Goal: Task Accomplishment & Management: Complete application form

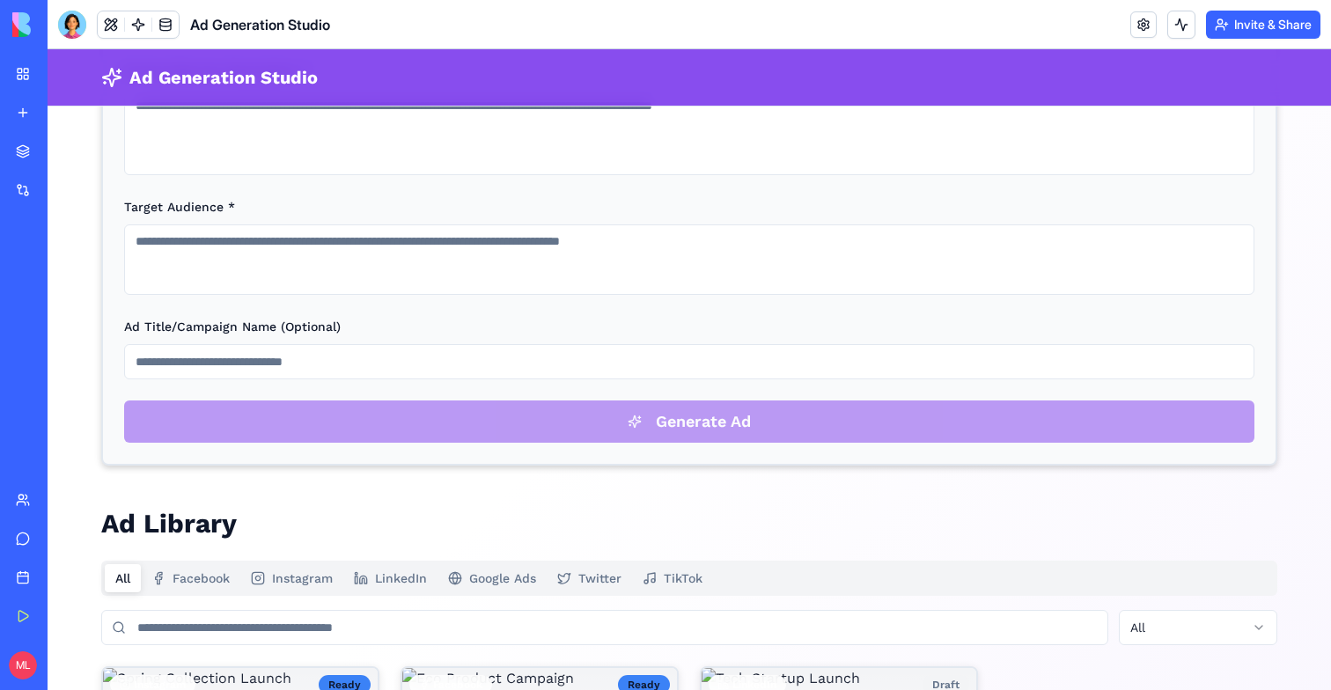
scroll to position [586, 0]
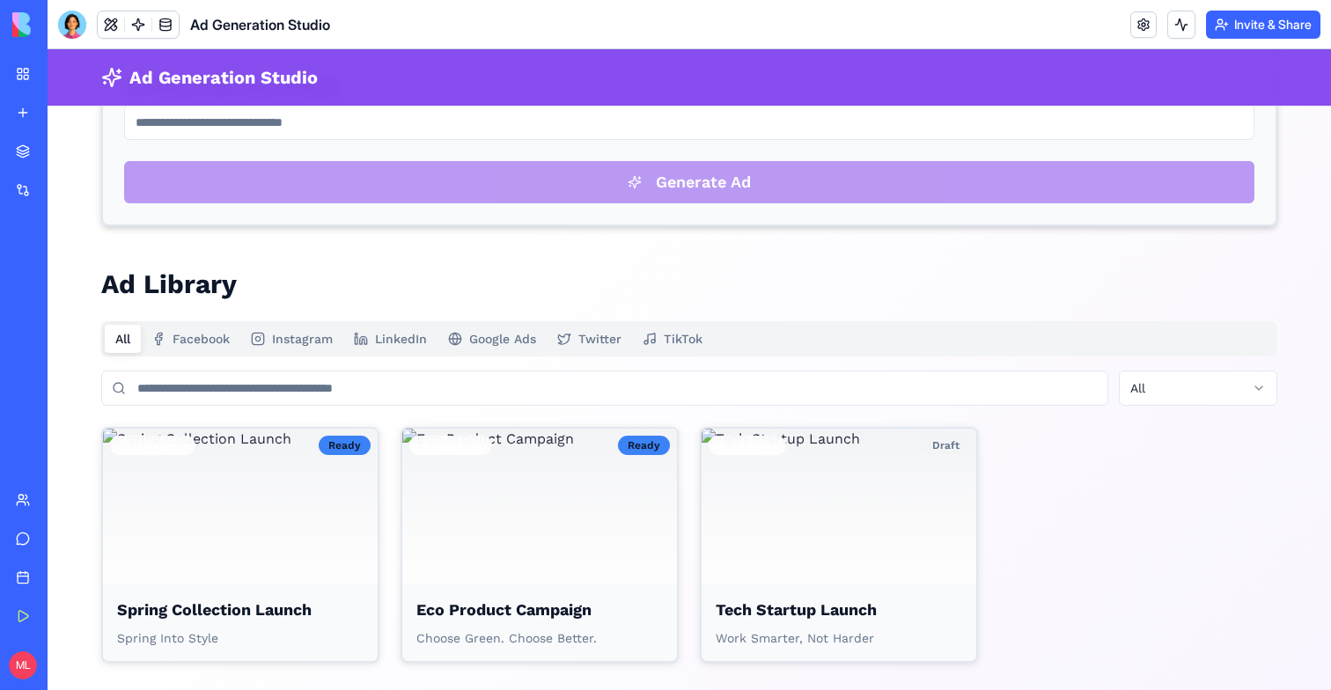
click at [217, 330] on button "Facebook" at bounding box center [190, 339] width 99 height 28
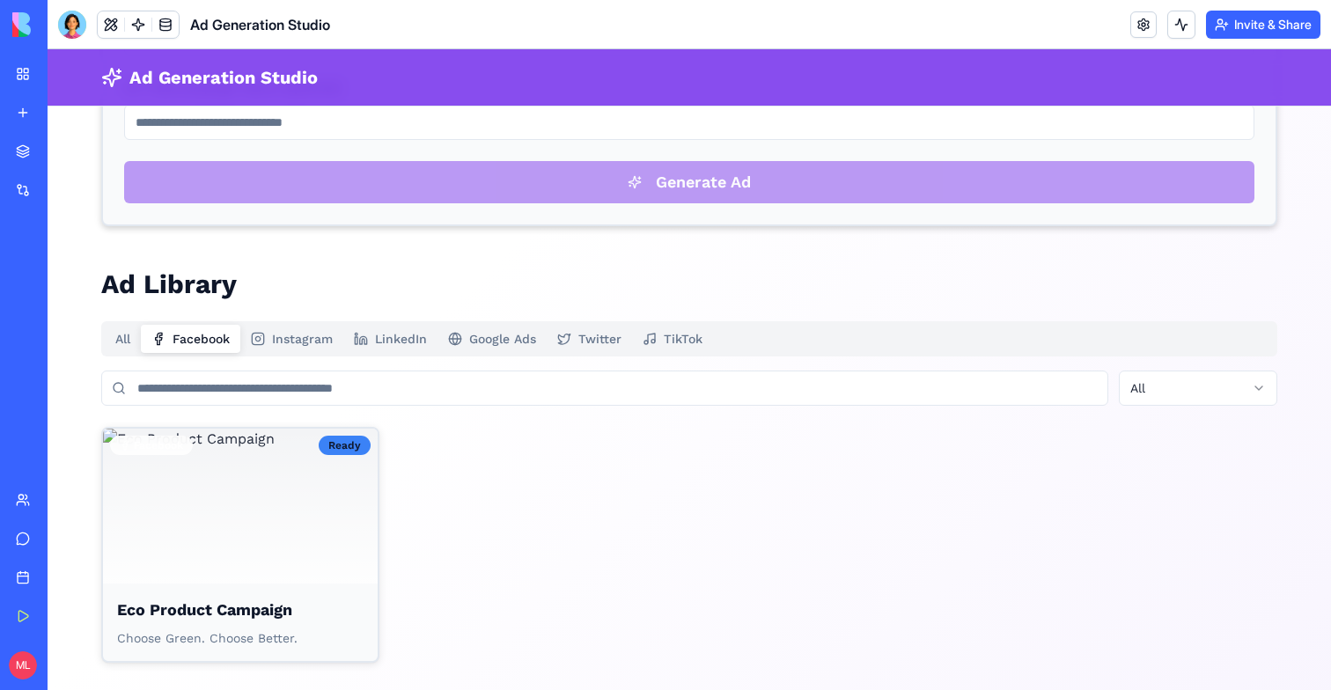
click at [291, 327] on button "Instagram" at bounding box center [291, 339] width 103 height 28
click at [386, 327] on button "LinkedIn" at bounding box center [390, 339] width 94 height 28
click at [474, 327] on div "Create Your Next Ad Generate platform-optimized ad copy and stunning visuals in…" at bounding box center [689, 105] width 1176 height 1115
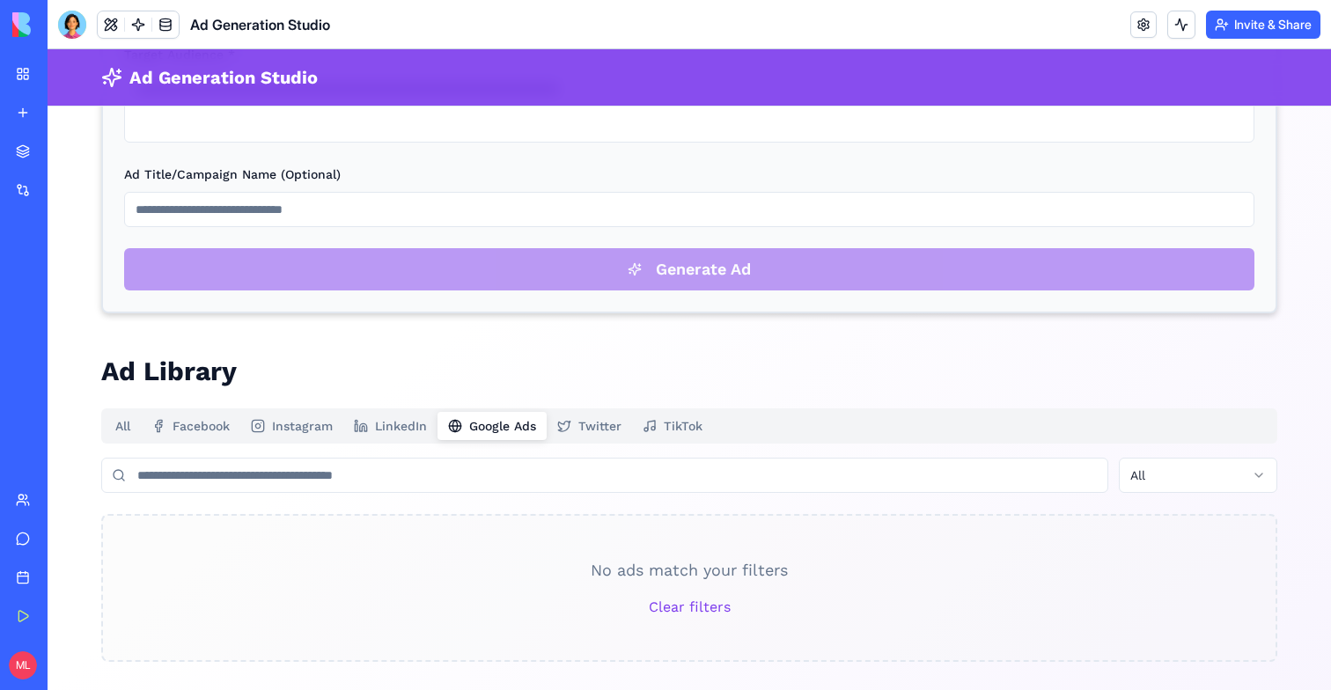
click at [615, 437] on button "Twitter" at bounding box center [589, 426] width 85 height 28
click at [655, 430] on icon "button" at bounding box center [650, 426] width 14 height 14
click at [99, 430] on main "Create Your Next Ad Generate platform-optimized ad copy and stunning visuals in…" at bounding box center [689, 148] width 1233 height 1083
click at [126, 428] on button "All" at bounding box center [123, 426] width 36 height 28
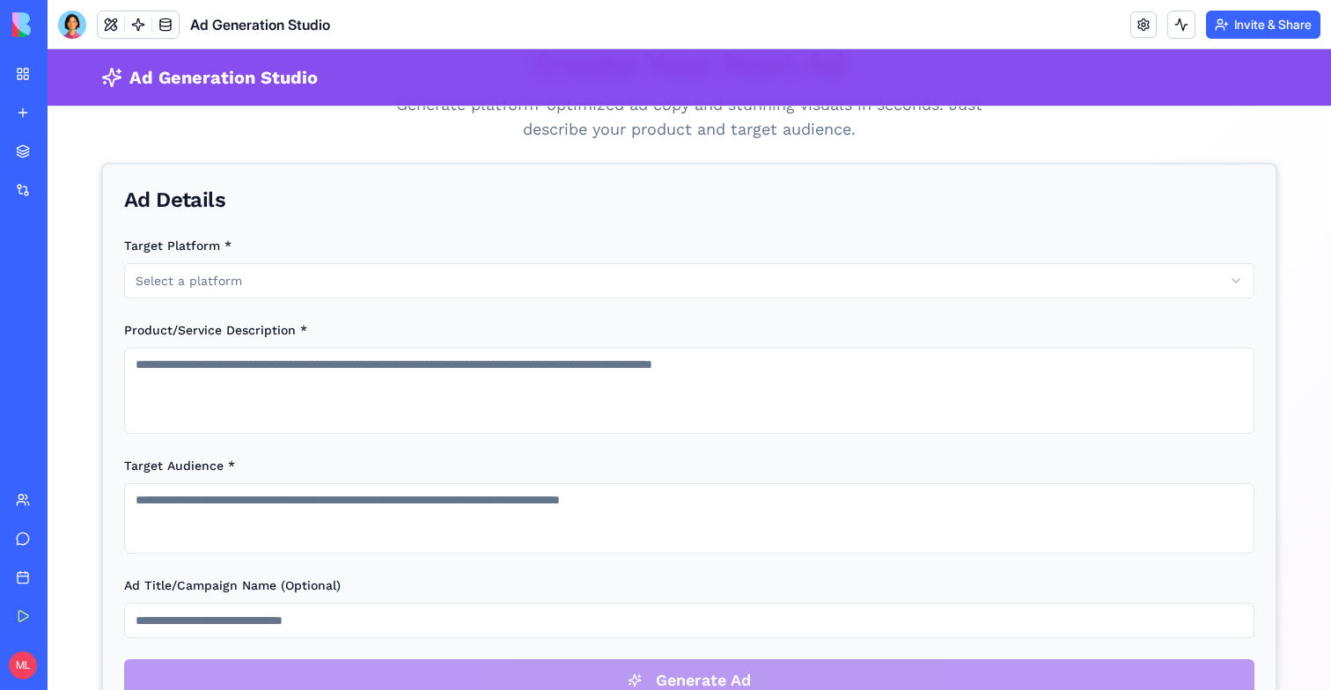
scroll to position [0, 0]
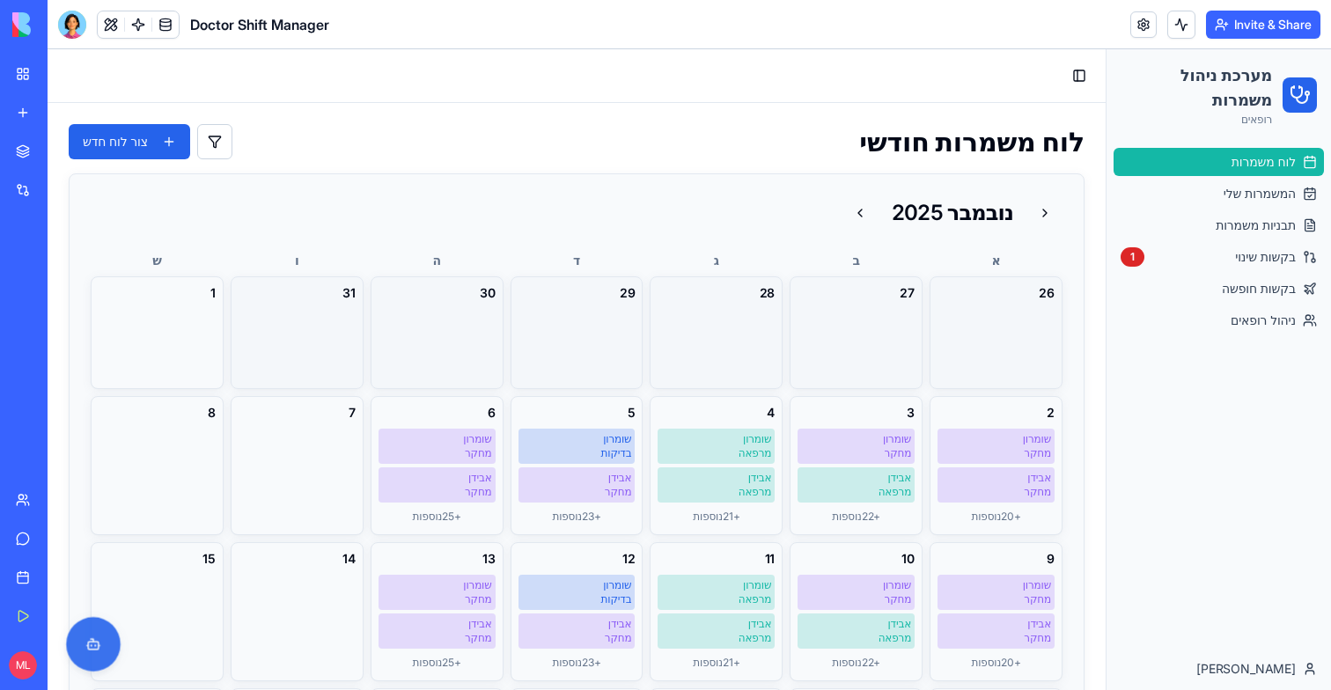
click at [106, 650] on button at bounding box center [93, 644] width 55 height 55
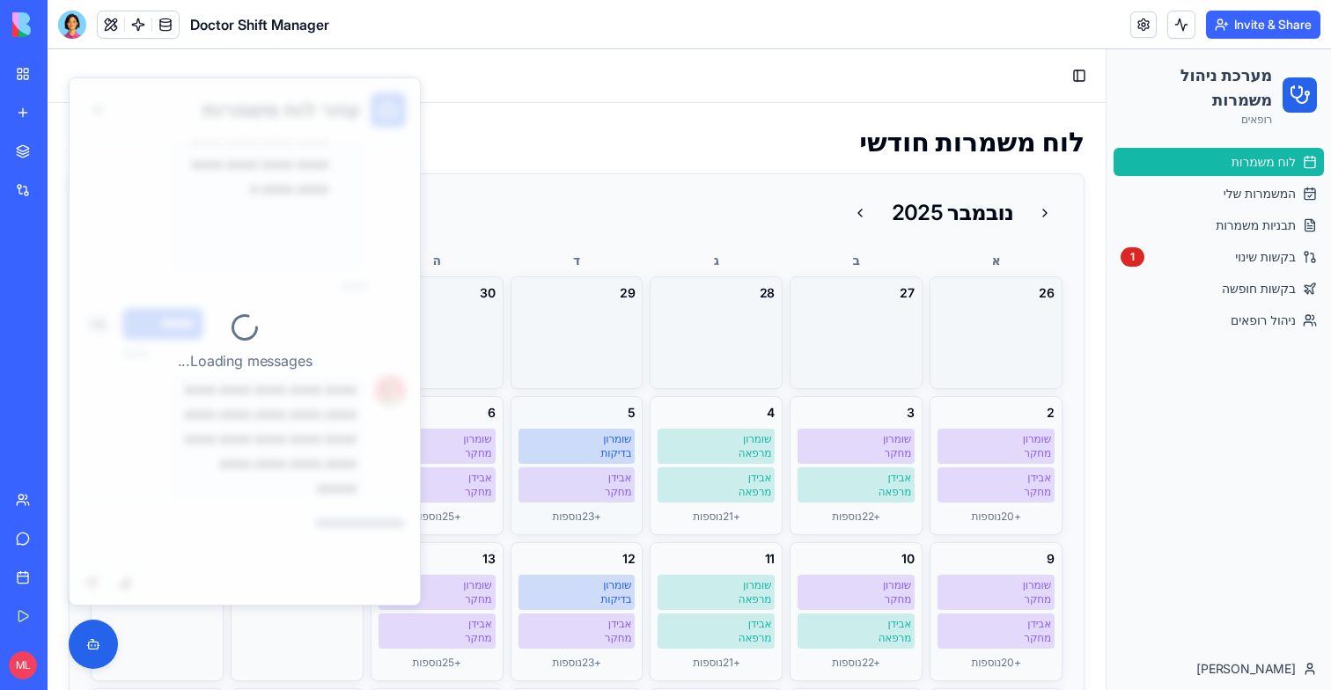
scroll to position [2159, 0]
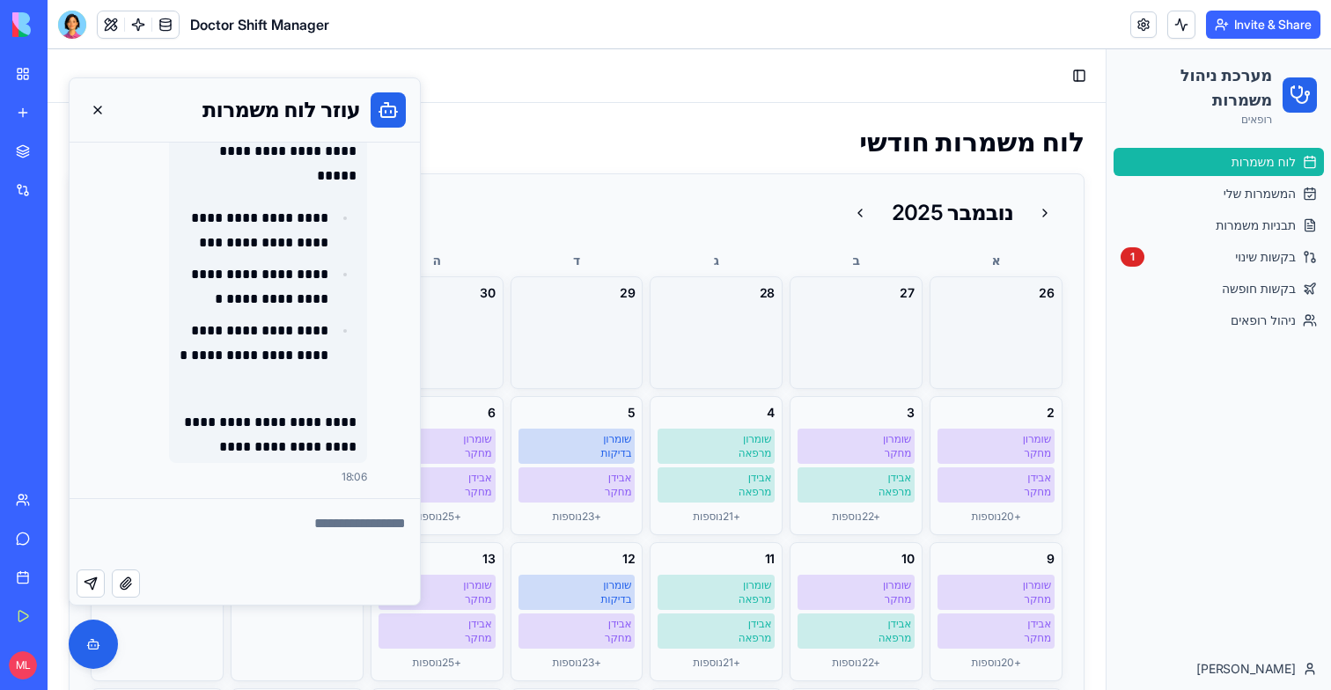
click at [556, 204] on div "נובמבר 2025" at bounding box center [577, 212] width 972 height 35
click at [106, 110] on button at bounding box center [98, 110] width 28 height 28
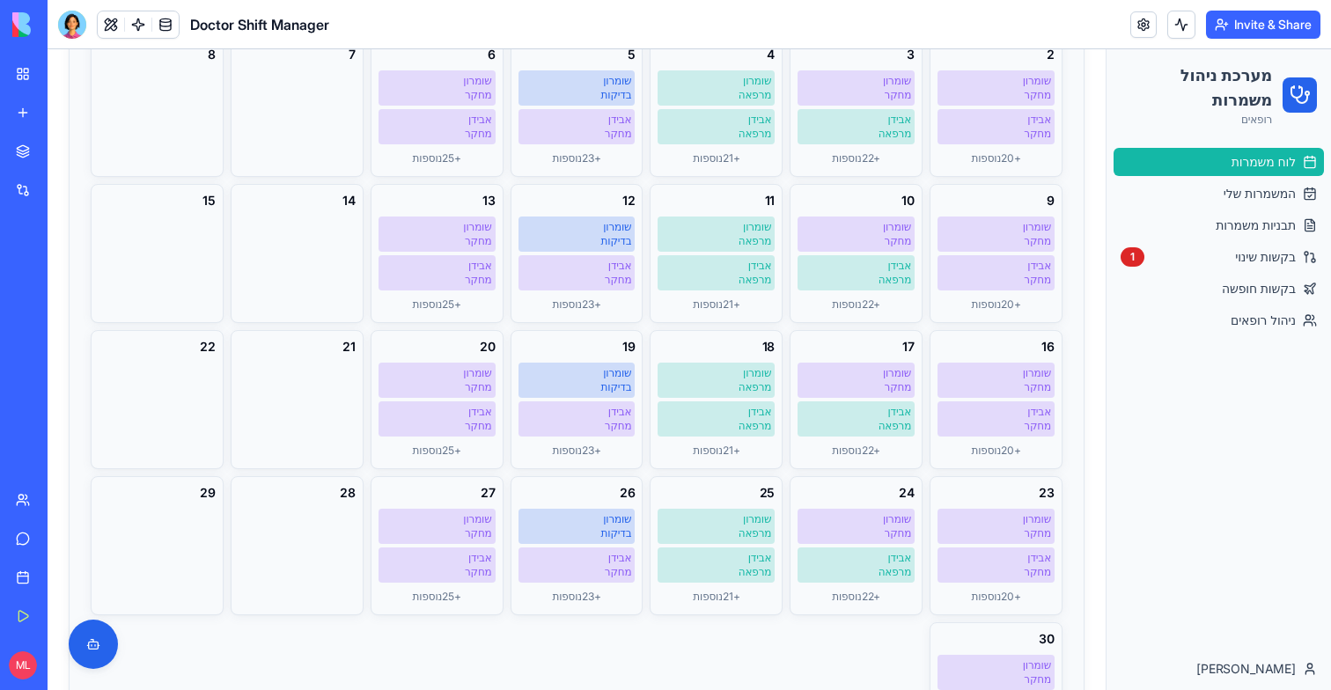
scroll to position [477, 0]
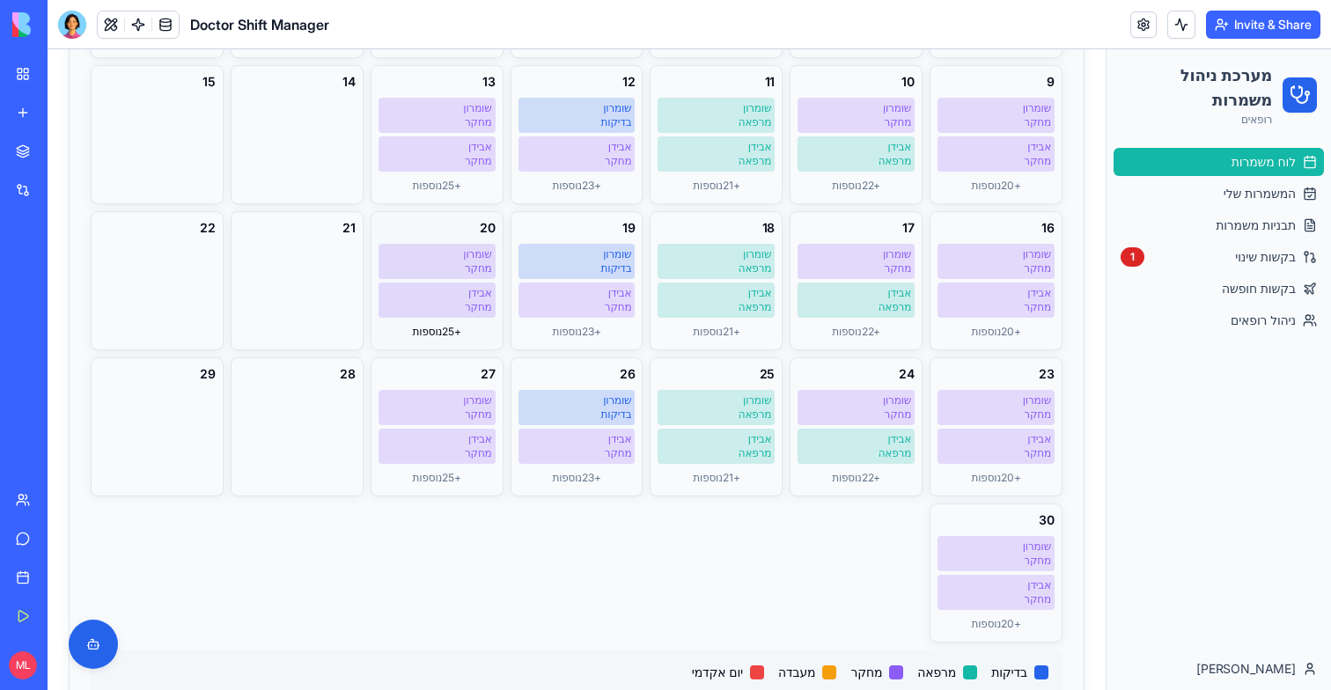
click at [475, 339] on div "+ 25 נוספות" at bounding box center [437, 331] width 117 height 21
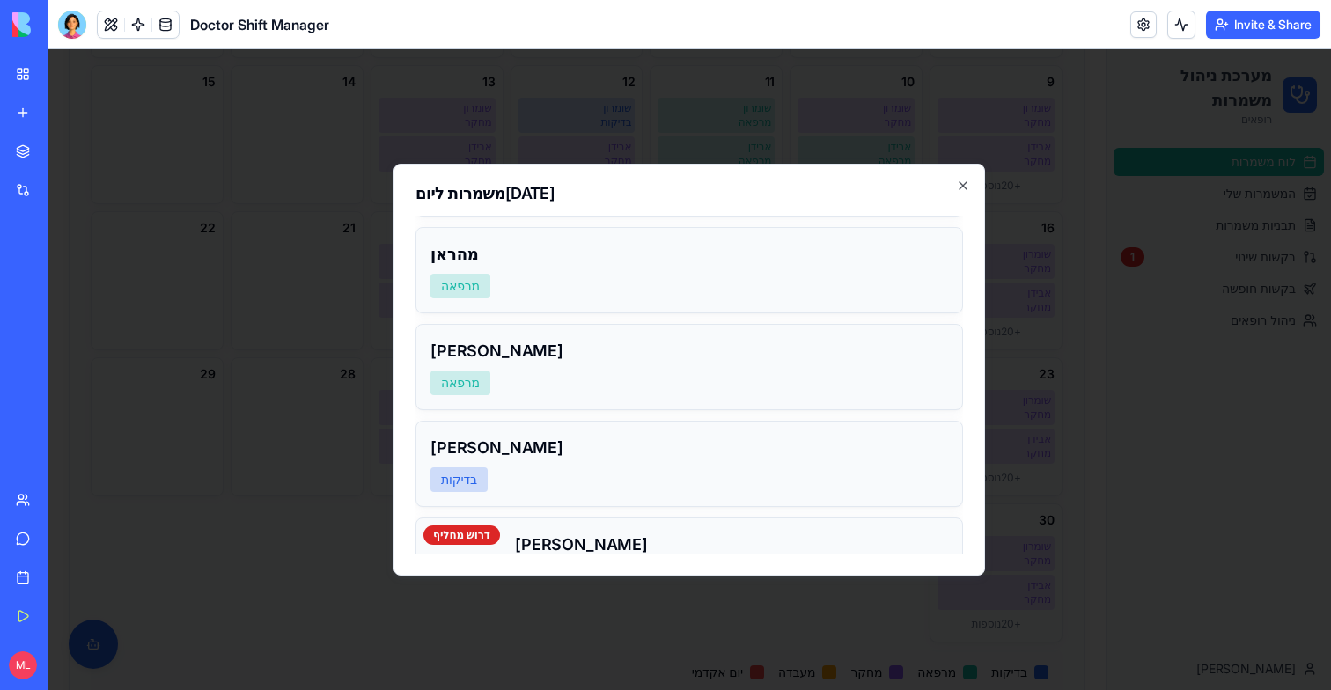
scroll to position [2266, 0]
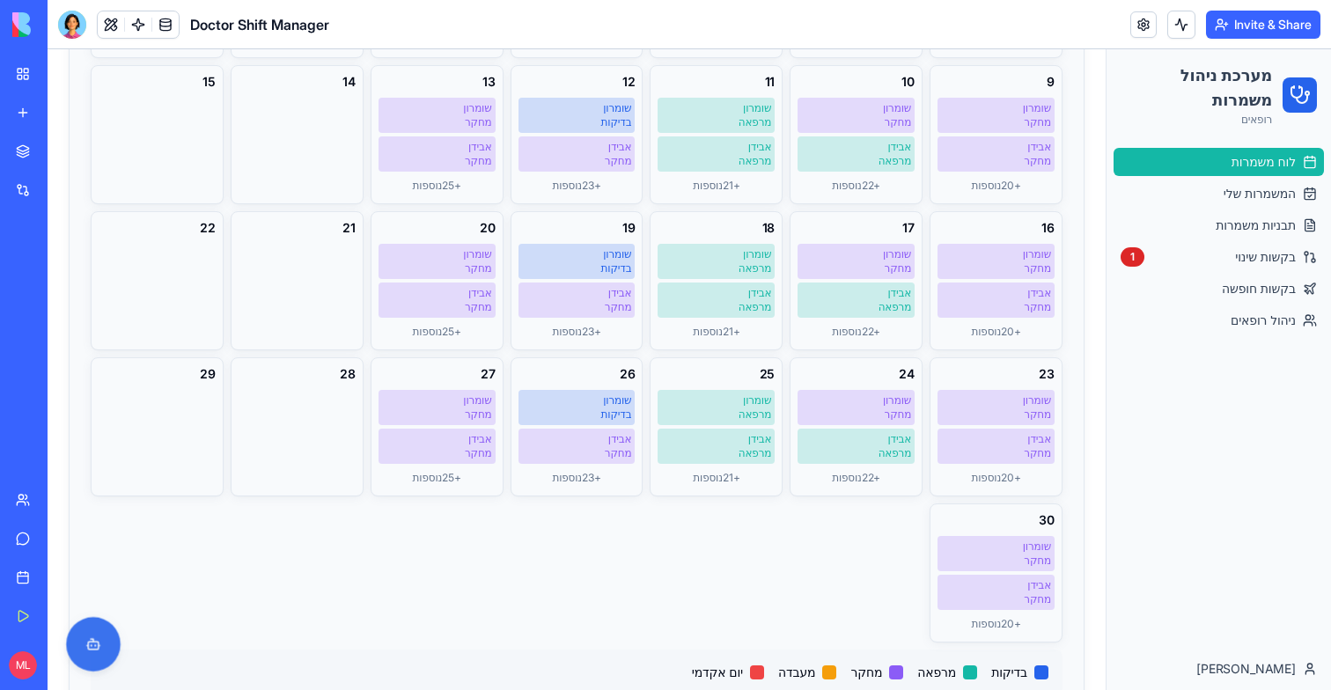
click at [90, 649] on button at bounding box center [93, 644] width 55 height 55
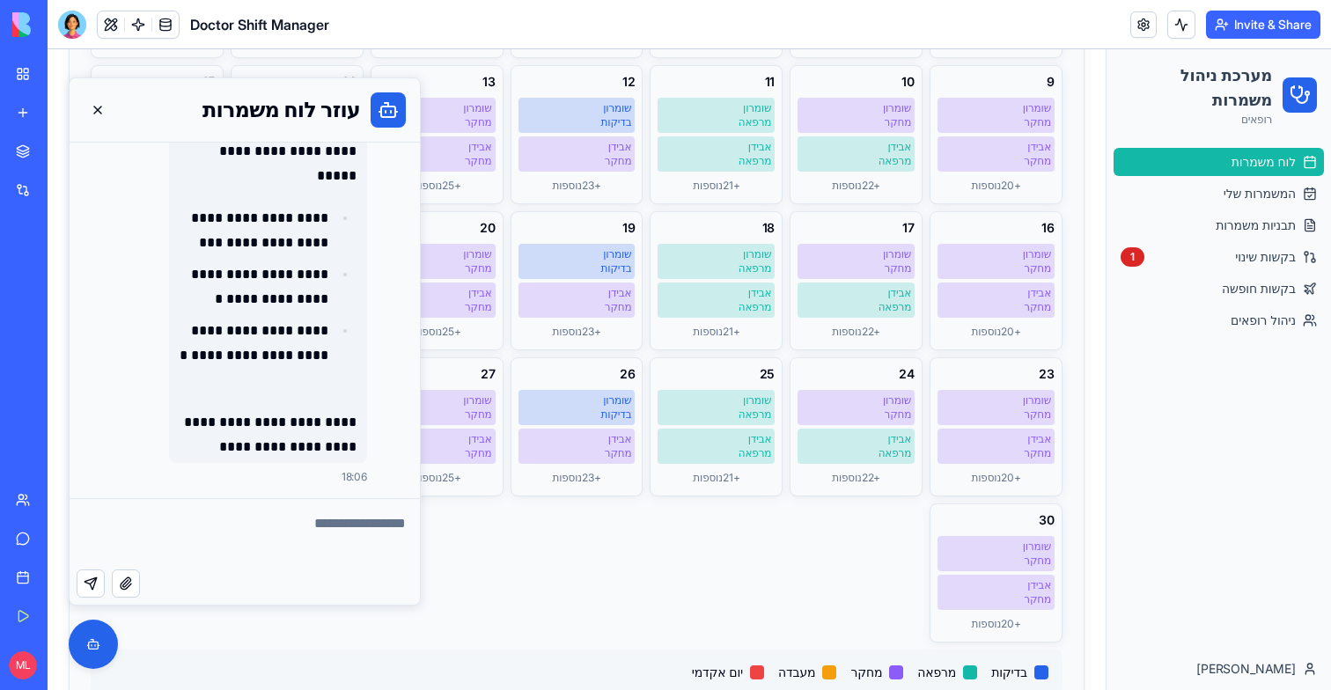
scroll to position [505, 0]
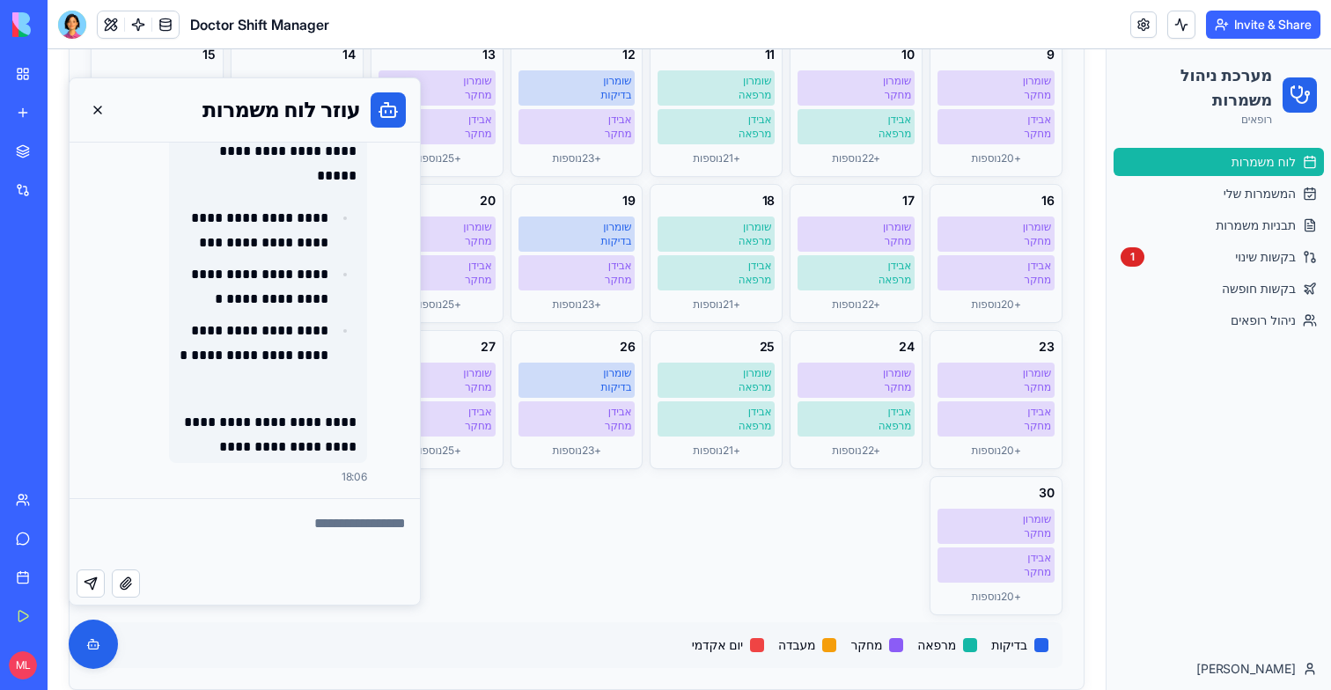
click at [287, 516] on textarea at bounding box center [245, 534] width 350 height 70
type textarea "*"
type textarea "**********"
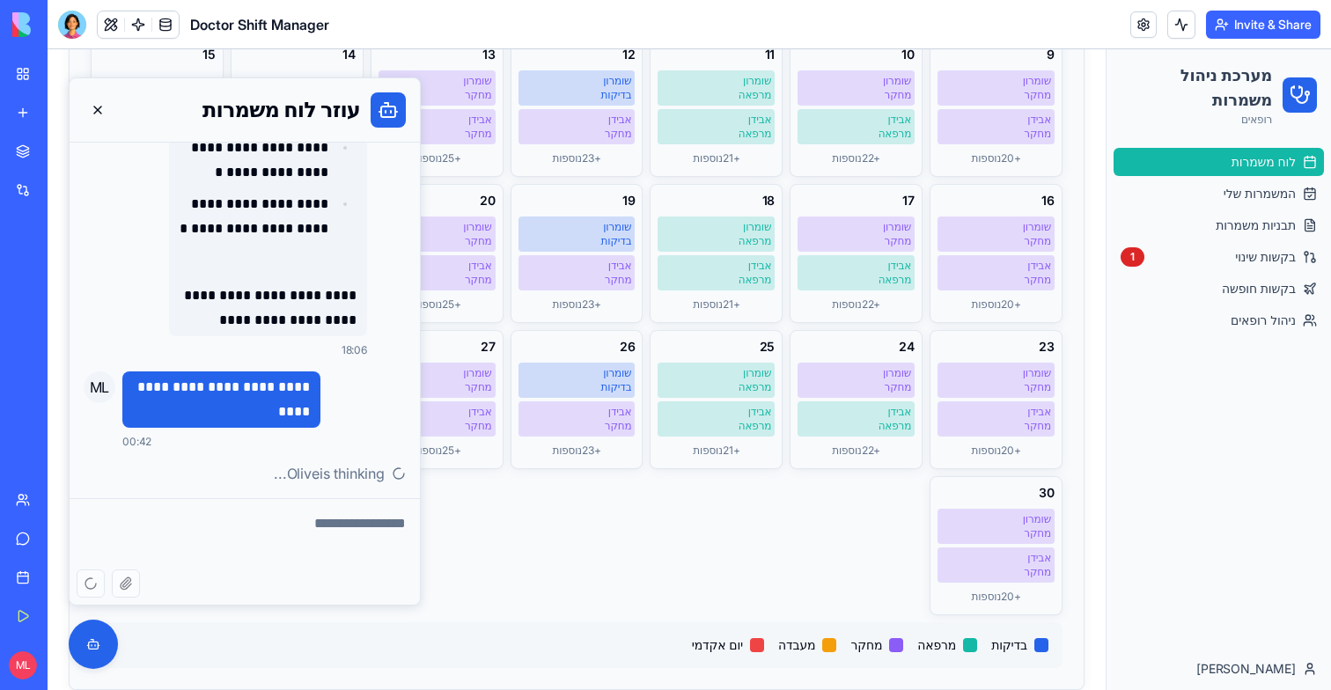
click at [523, 511] on div "26 27 28 29 30 31 1 2 שומרון מחקר אבידן מחקר + 20 נוספות 3 שומרון מחקר אבידן מר…" at bounding box center [577, 194] width 972 height 844
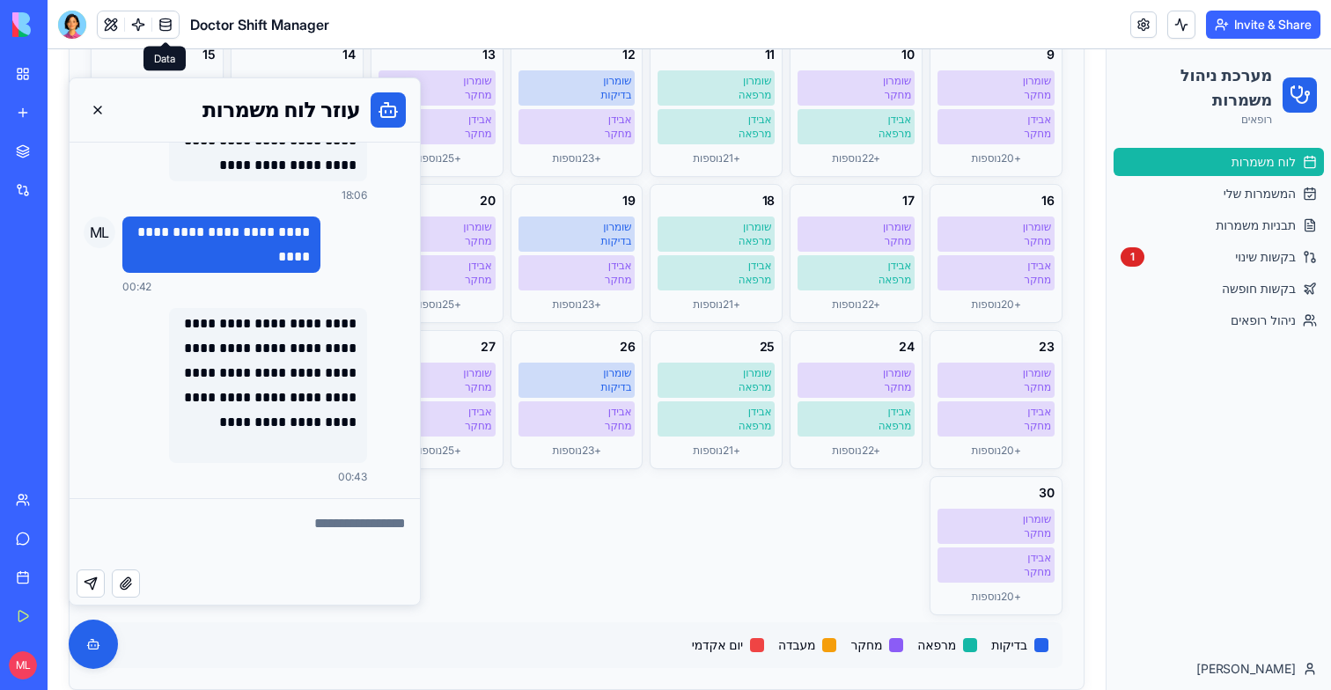
click at [143, 24] on link at bounding box center [138, 24] width 26 height 26
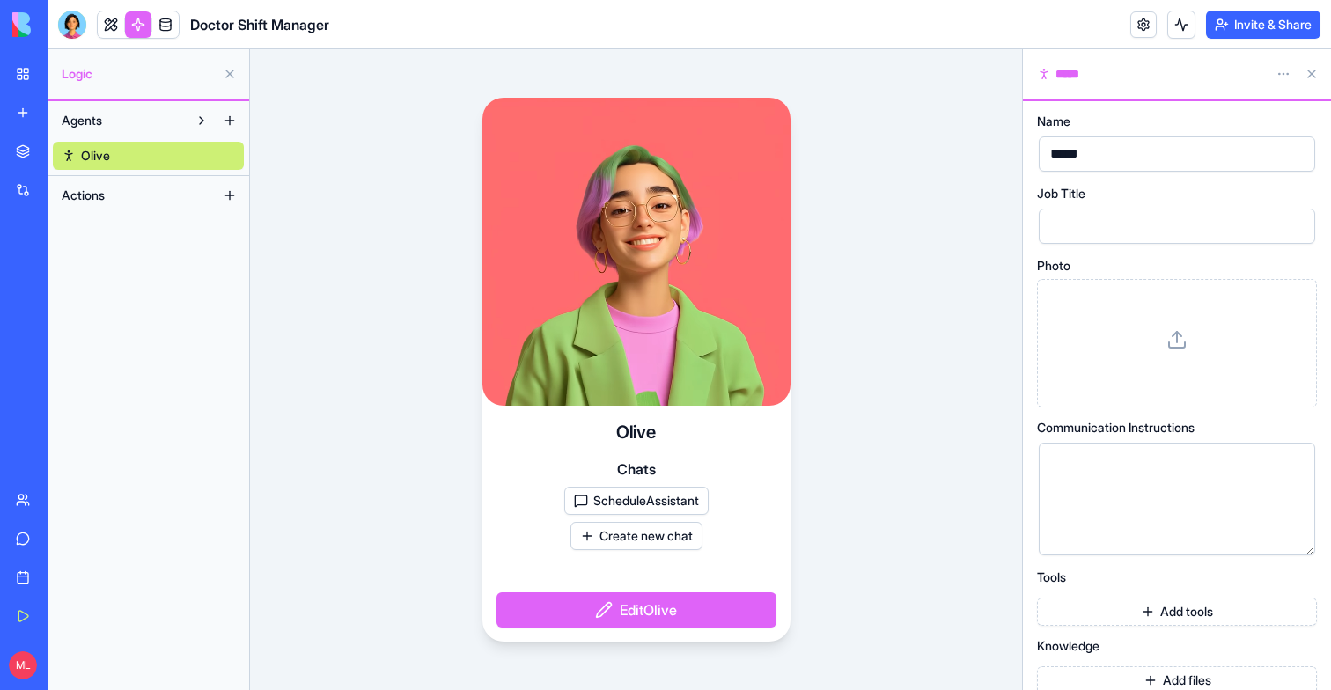
click at [616, 500] on button "ScheduleAssistant" at bounding box center [636, 501] width 144 height 28
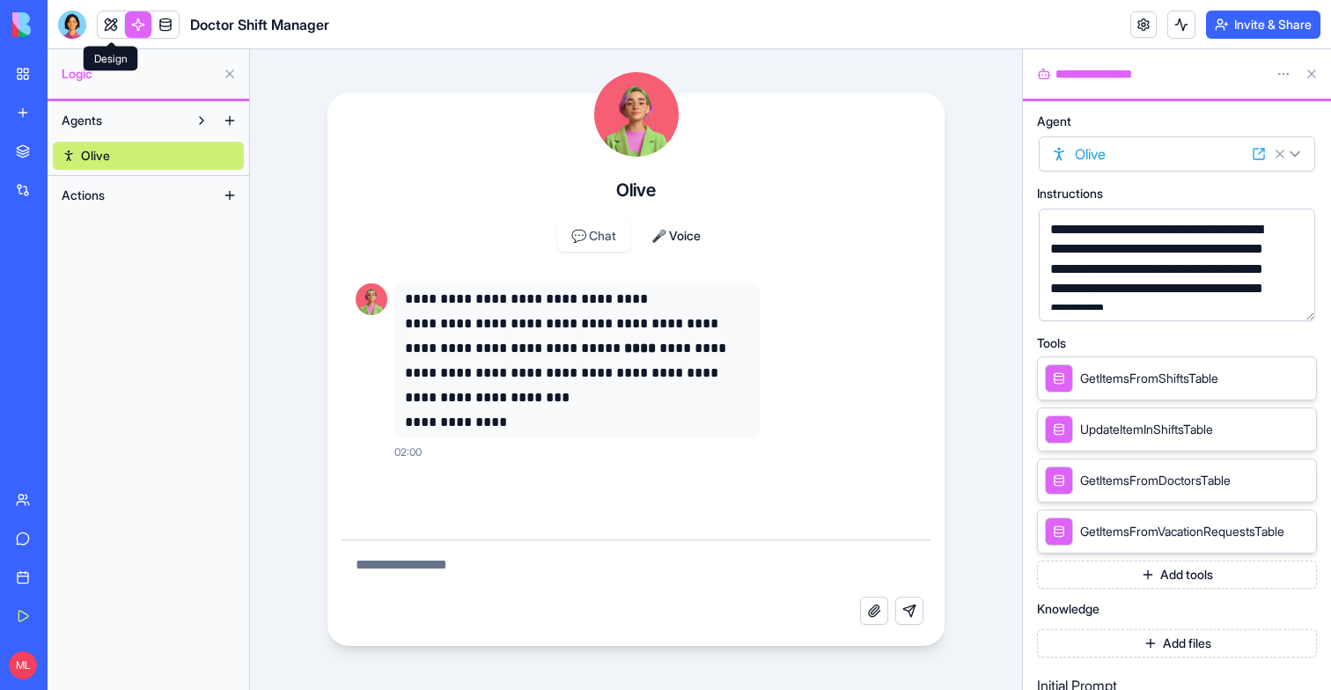
click at [102, 27] on link at bounding box center [111, 24] width 26 height 26
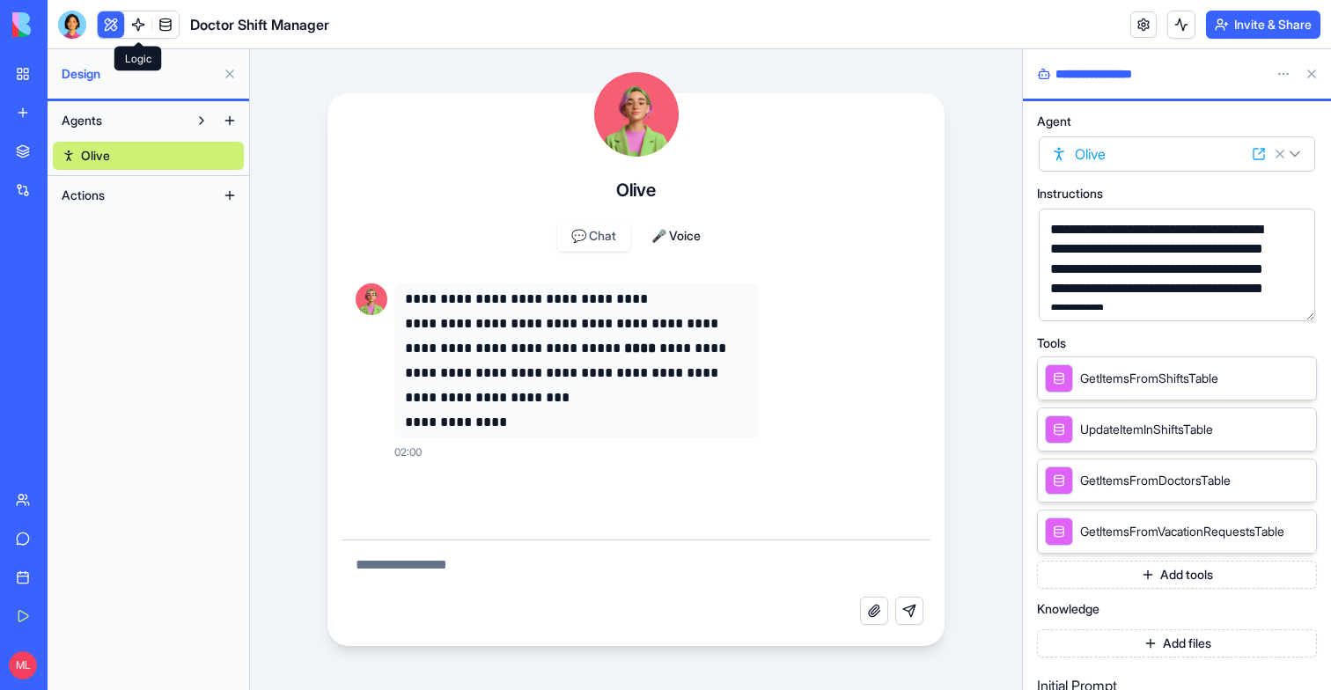
click at [102, 27] on button at bounding box center [111, 24] width 26 height 26
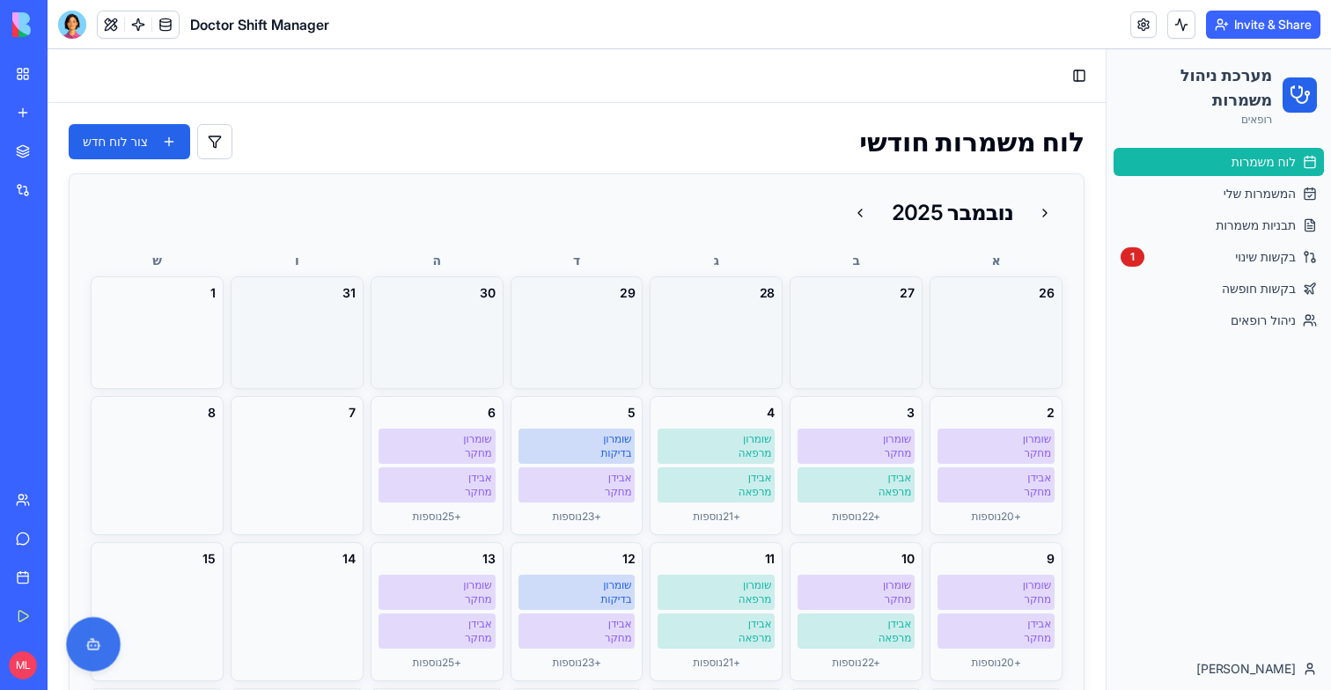
click at [115, 638] on button at bounding box center [93, 644] width 55 height 55
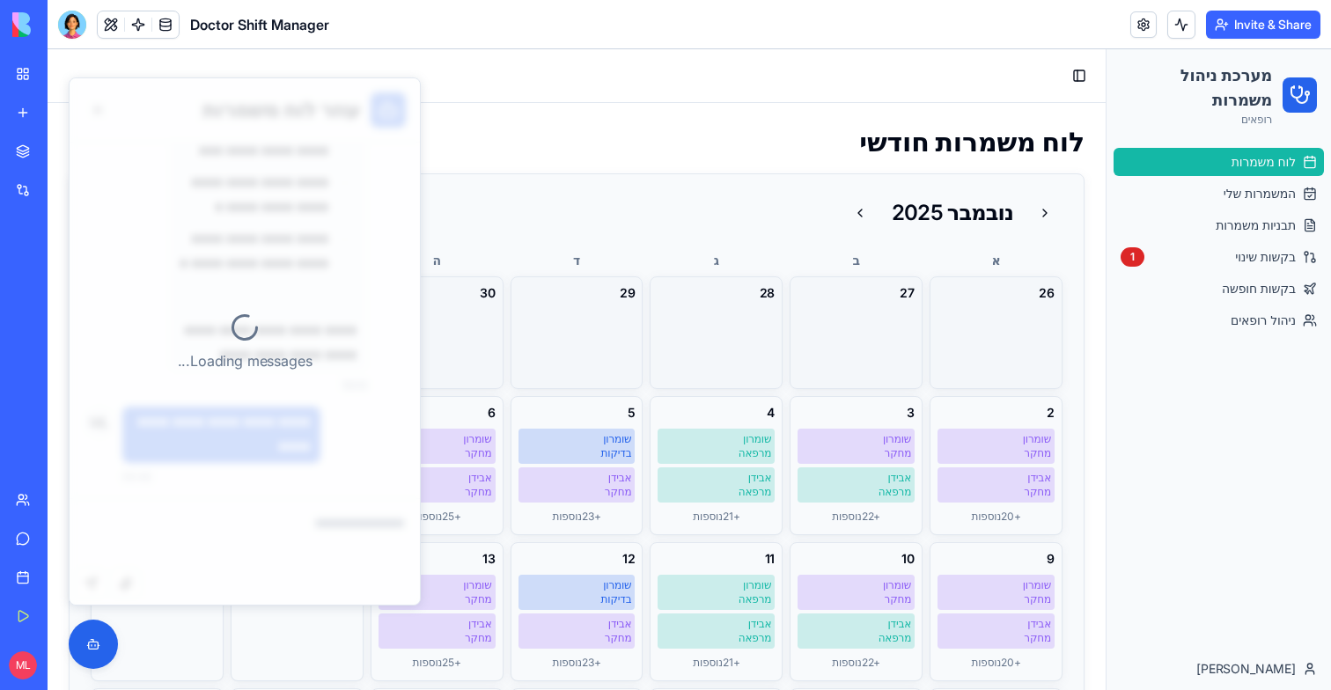
scroll to position [2251, 0]
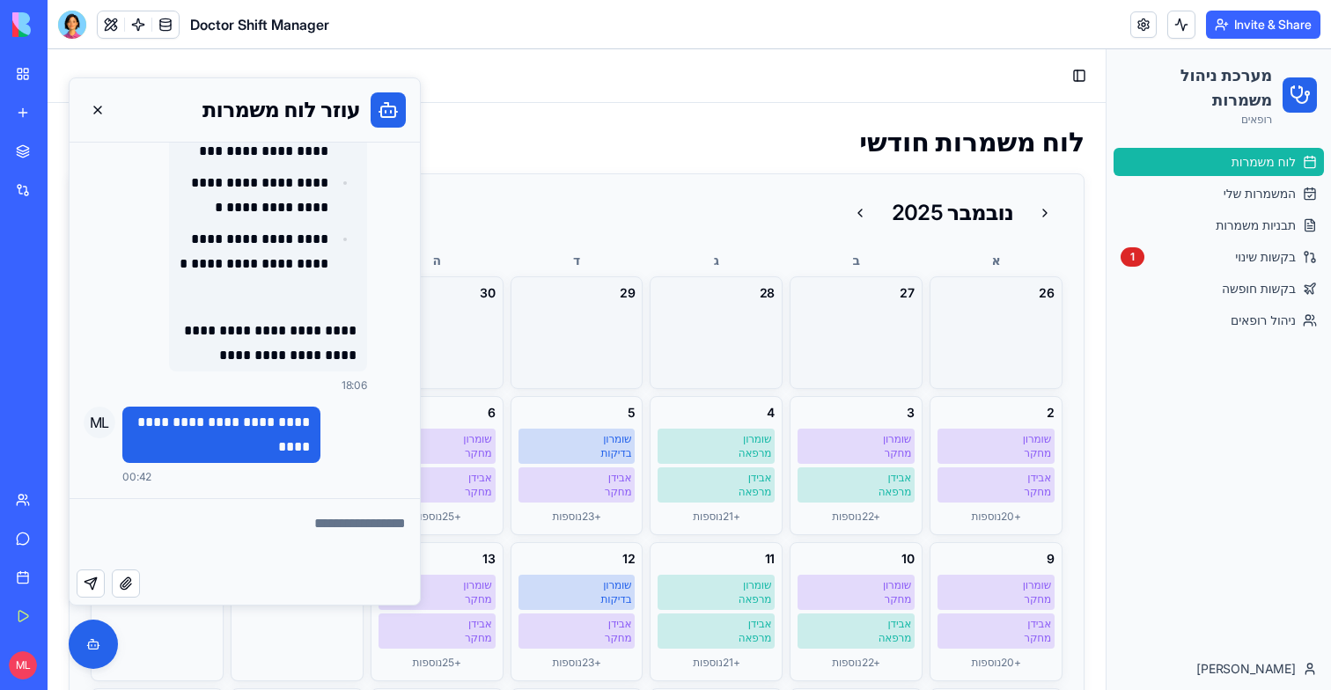
click at [219, 454] on p "**********" at bounding box center [221, 434] width 177 height 49
click at [279, 434] on p "**********" at bounding box center [221, 434] width 177 height 49
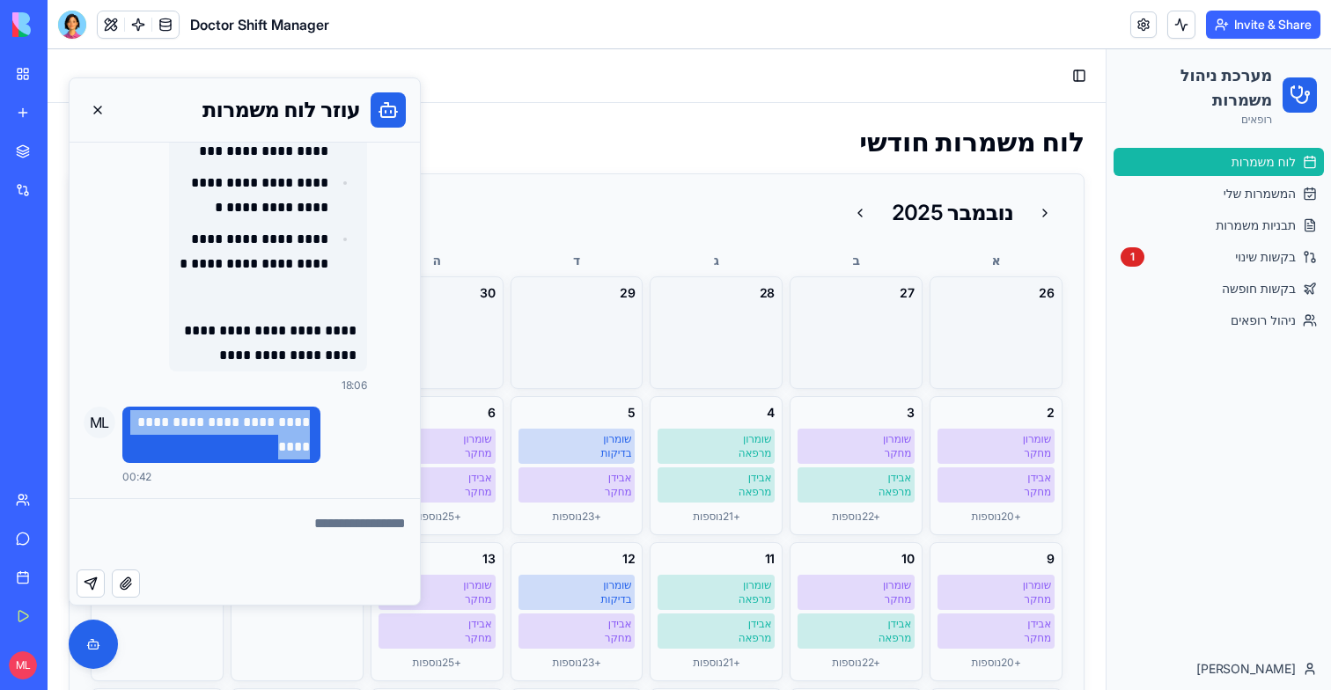
click at [279, 434] on p "**********" at bounding box center [221, 434] width 177 height 49
copy p "**********"
click at [259, 519] on textarea at bounding box center [245, 534] width 350 height 70
paste textarea "**********"
type textarea "**********"
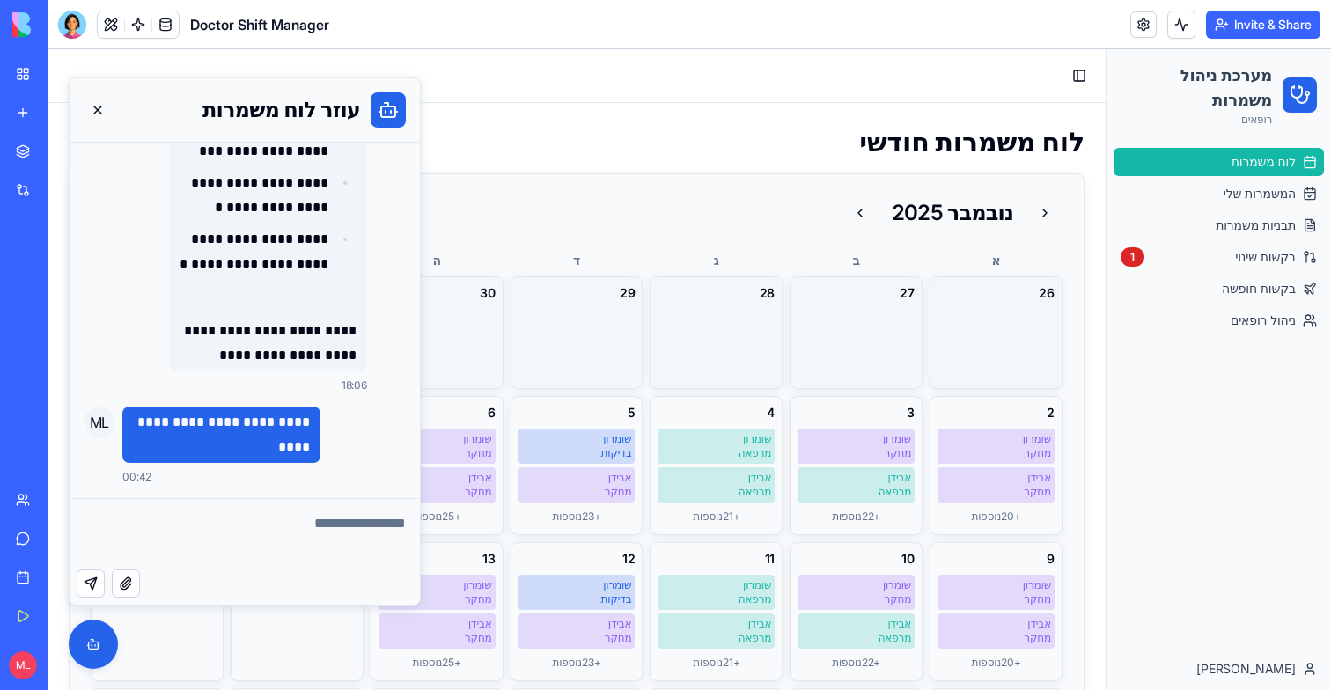
scroll to position [2349, 0]
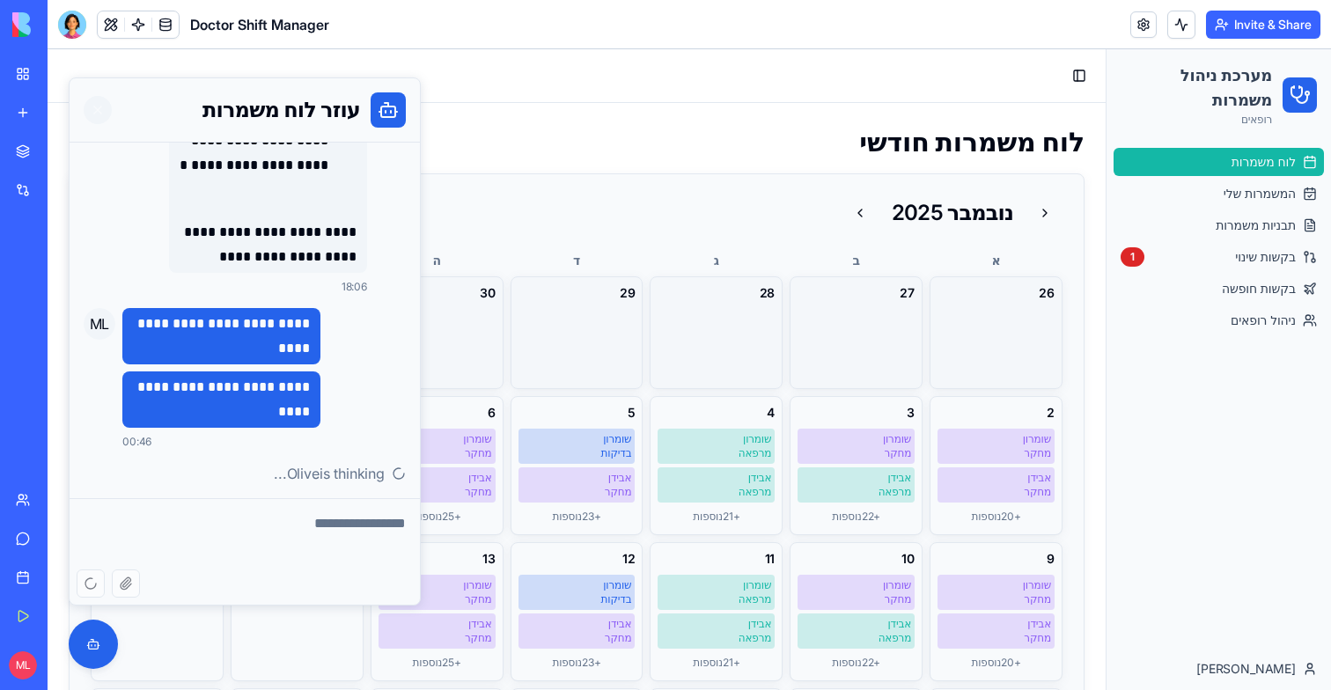
click at [101, 109] on button at bounding box center [98, 110] width 28 height 28
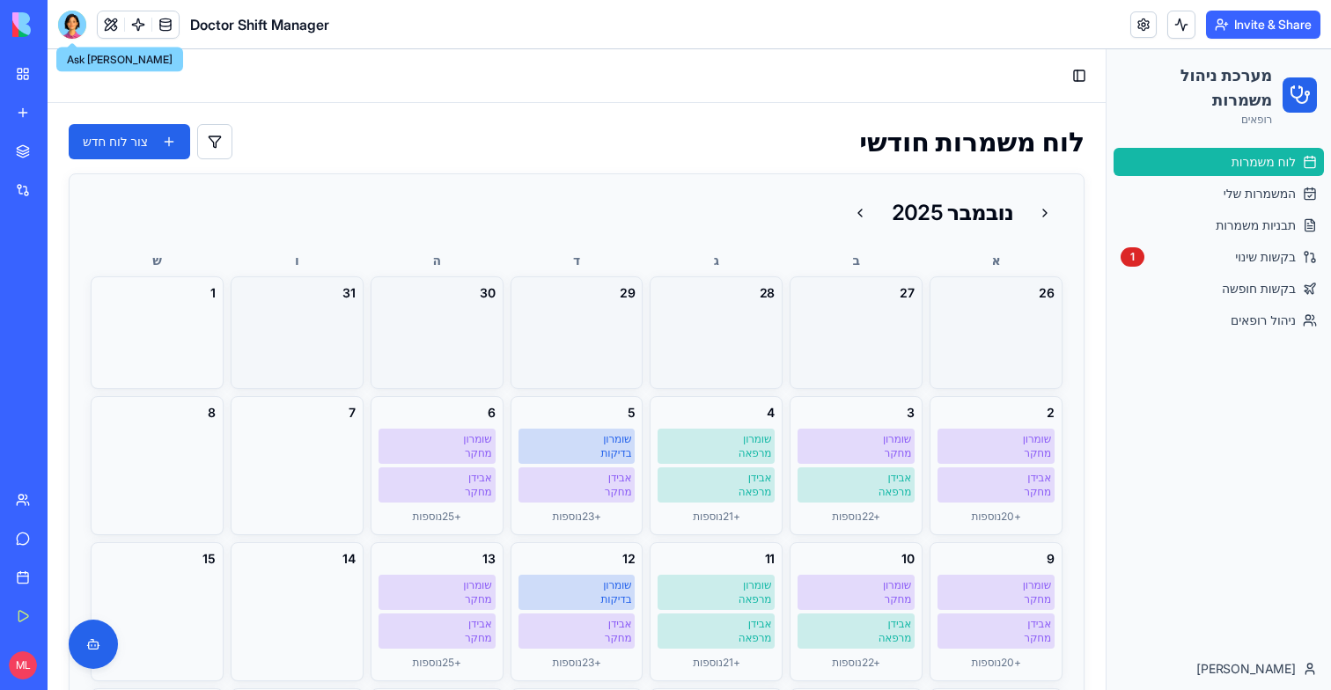
click at [72, 22] on div at bounding box center [72, 25] width 28 height 28
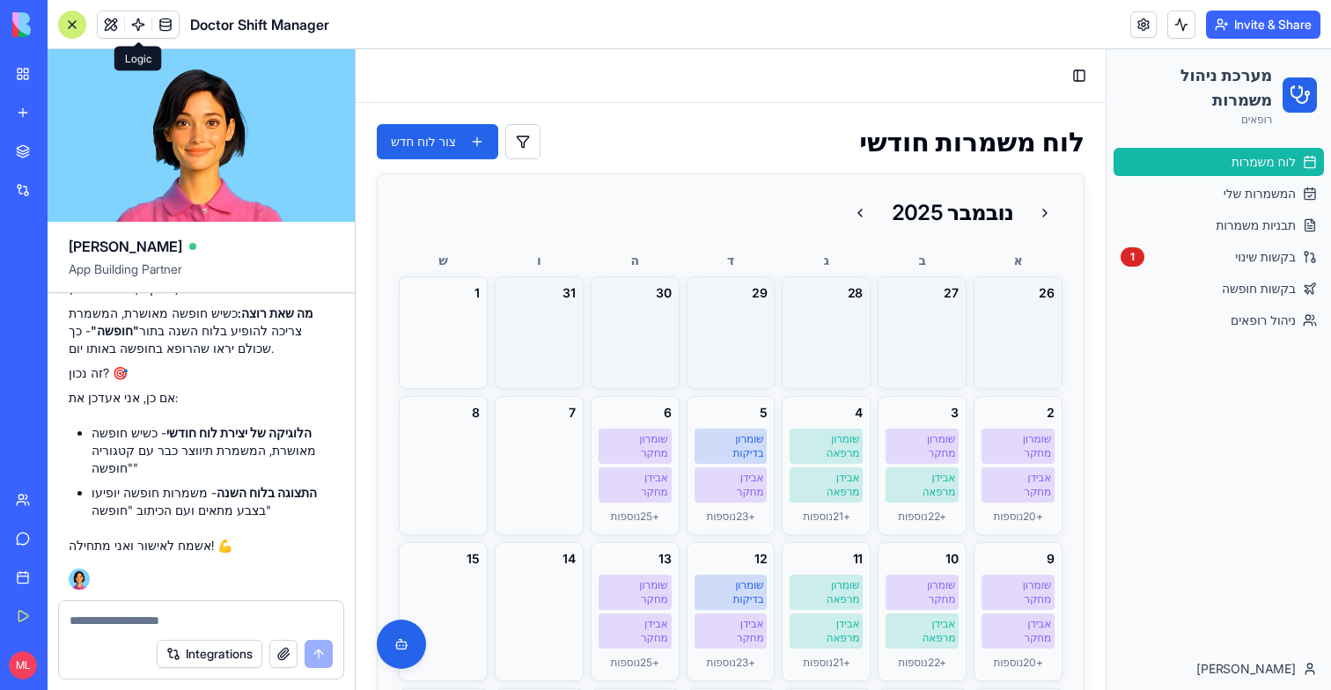
scroll to position [0, 0]
click at [209, 615] on textarea at bounding box center [201, 621] width 263 height 18
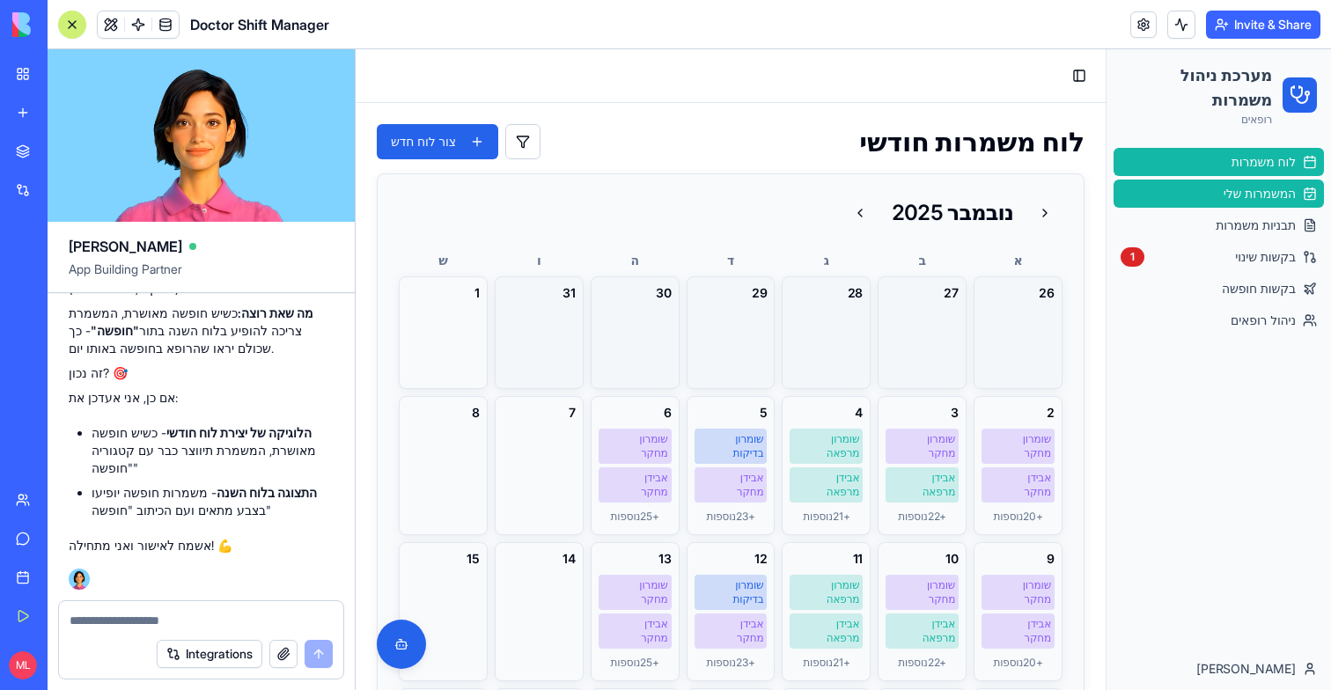
click at [1309, 203] on link "המשמרות שלי" at bounding box center [1219, 194] width 210 height 28
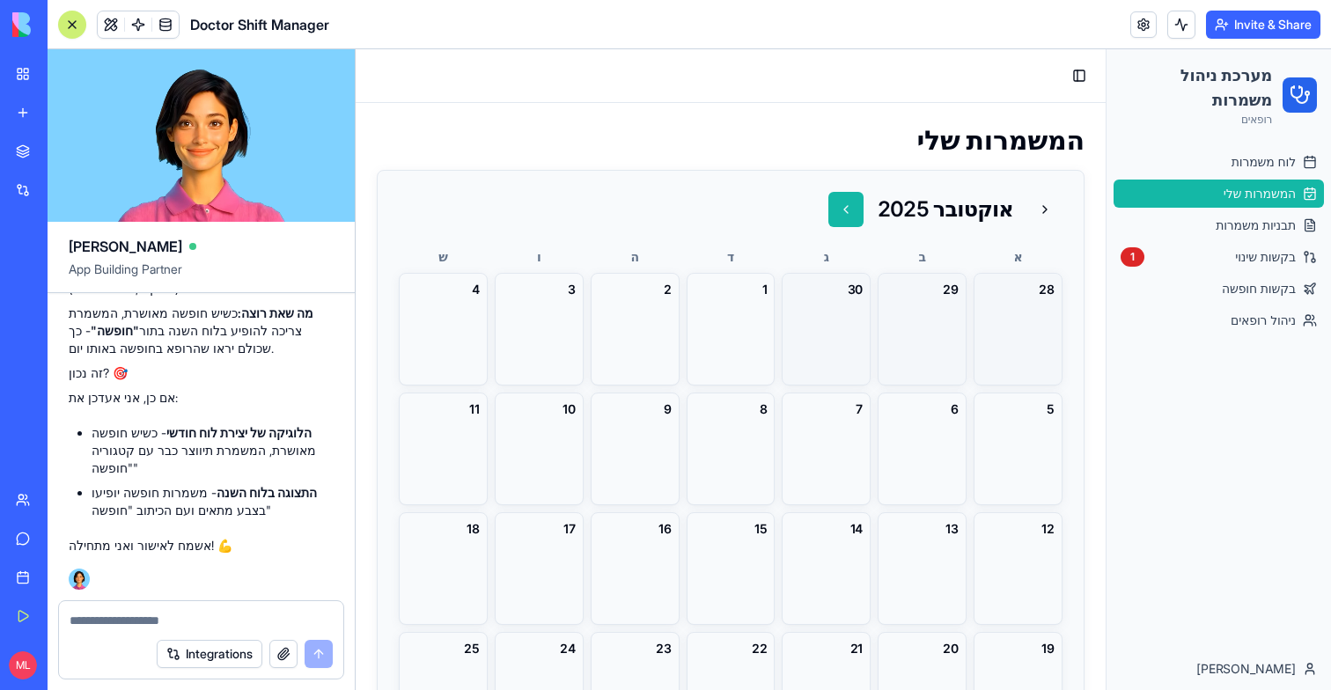
click at [864, 200] on button at bounding box center [846, 209] width 35 height 35
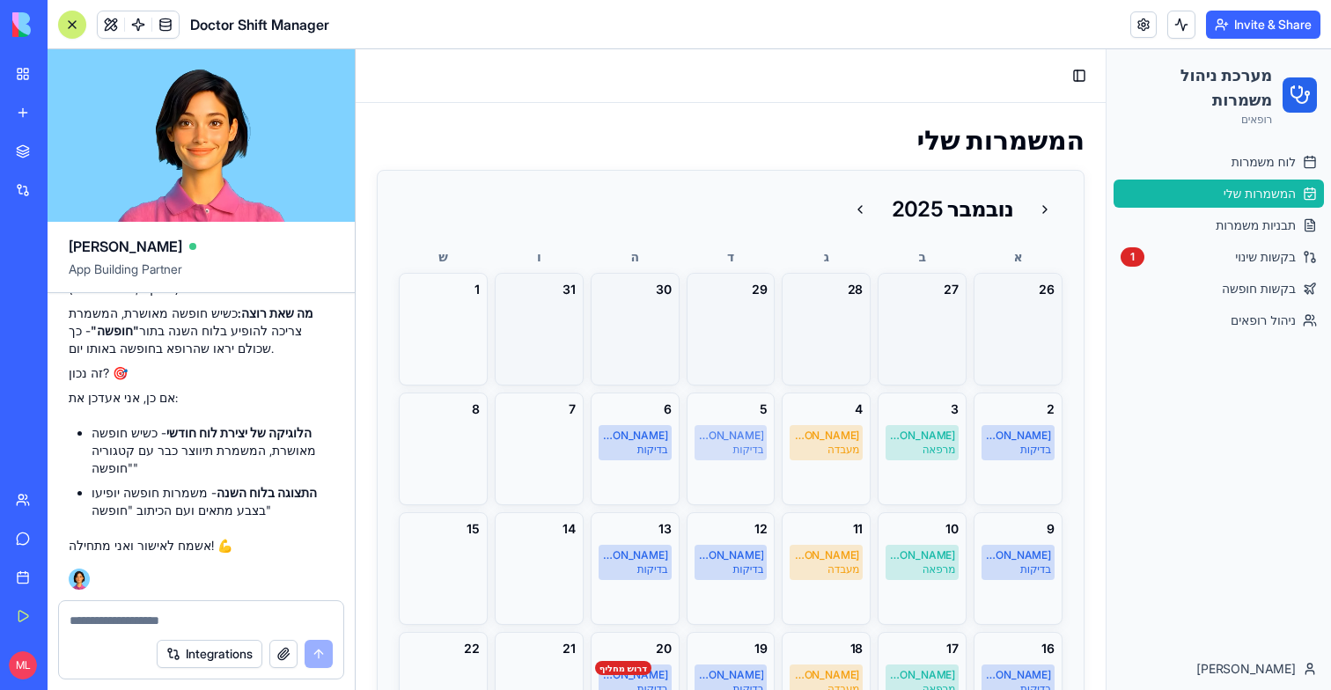
click at [742, 447] on div "בדיקות" at bounding box center [731, 450] width 66 height 14
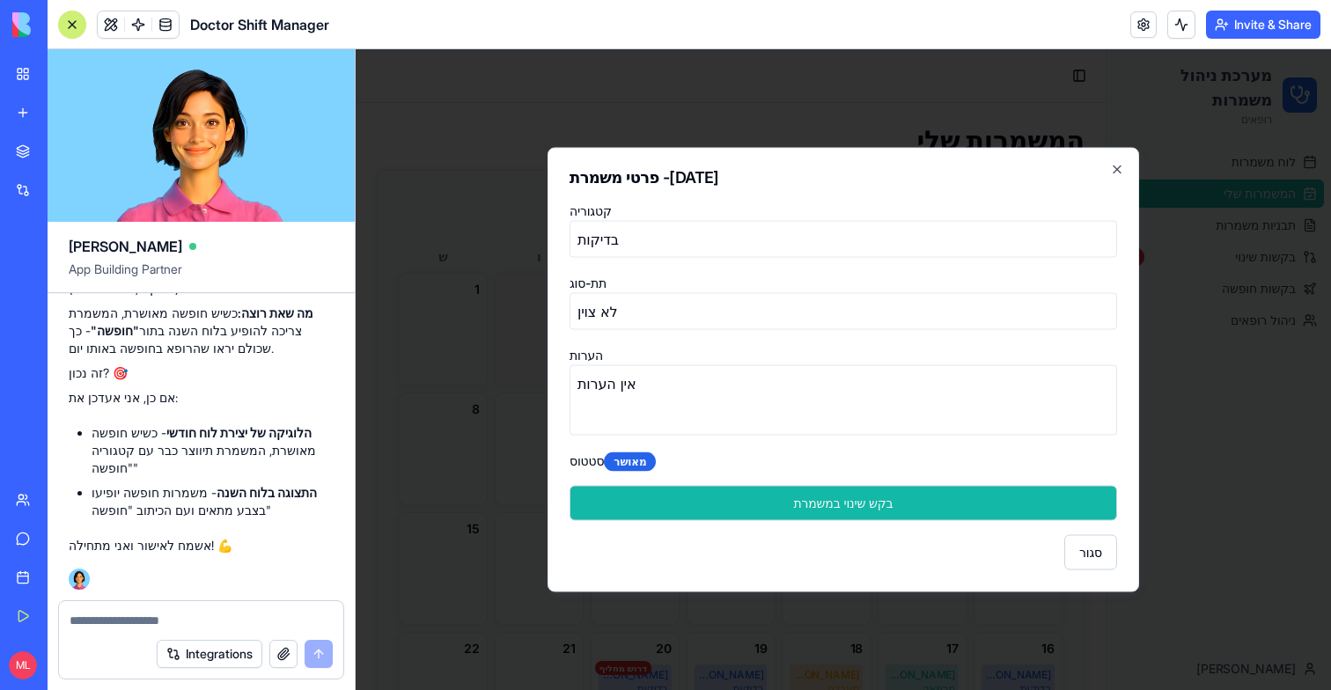
click at [785, 501] on button "בקש שינוי במשמרת" at bounding box center [844, 503] width 548 height 35
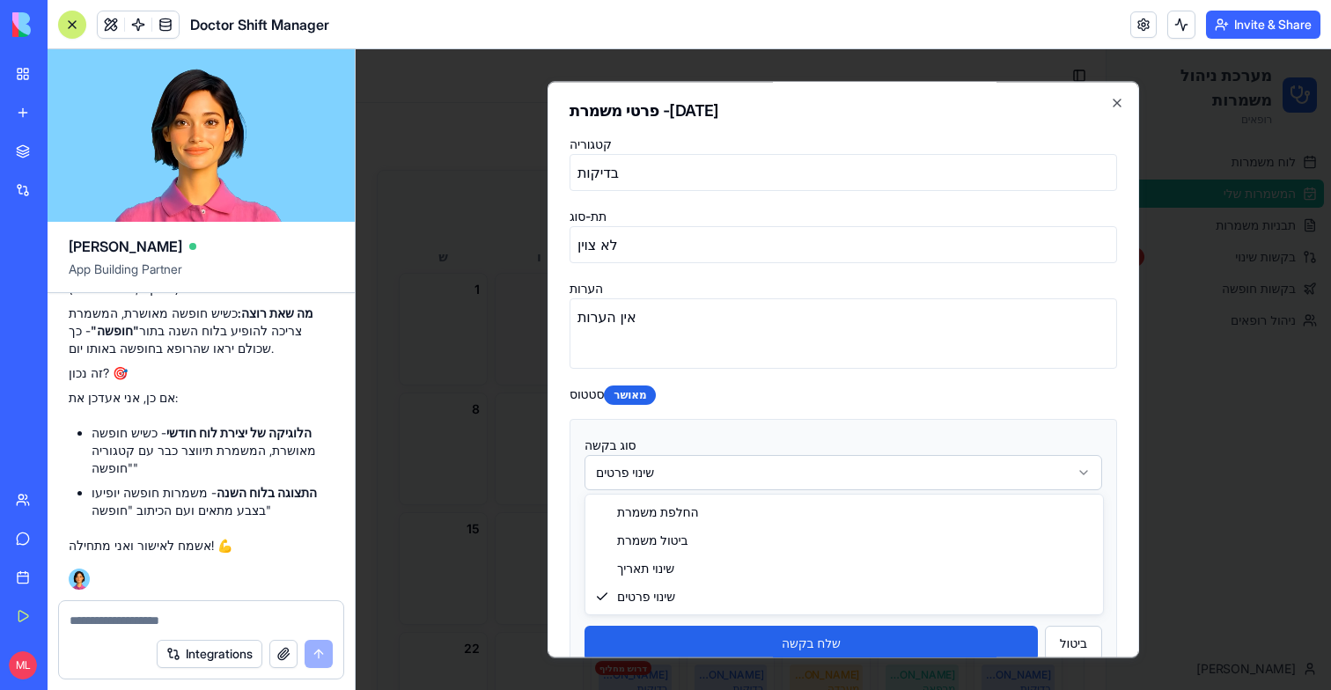
click at [668, 476] on body "מערכת ניהול משמרות רופאים לוח משמרות המשמרות שלי תבניות משמרות בקשות שינוי 1 בק…" at bounding box center [844, 369] width 976 height 641
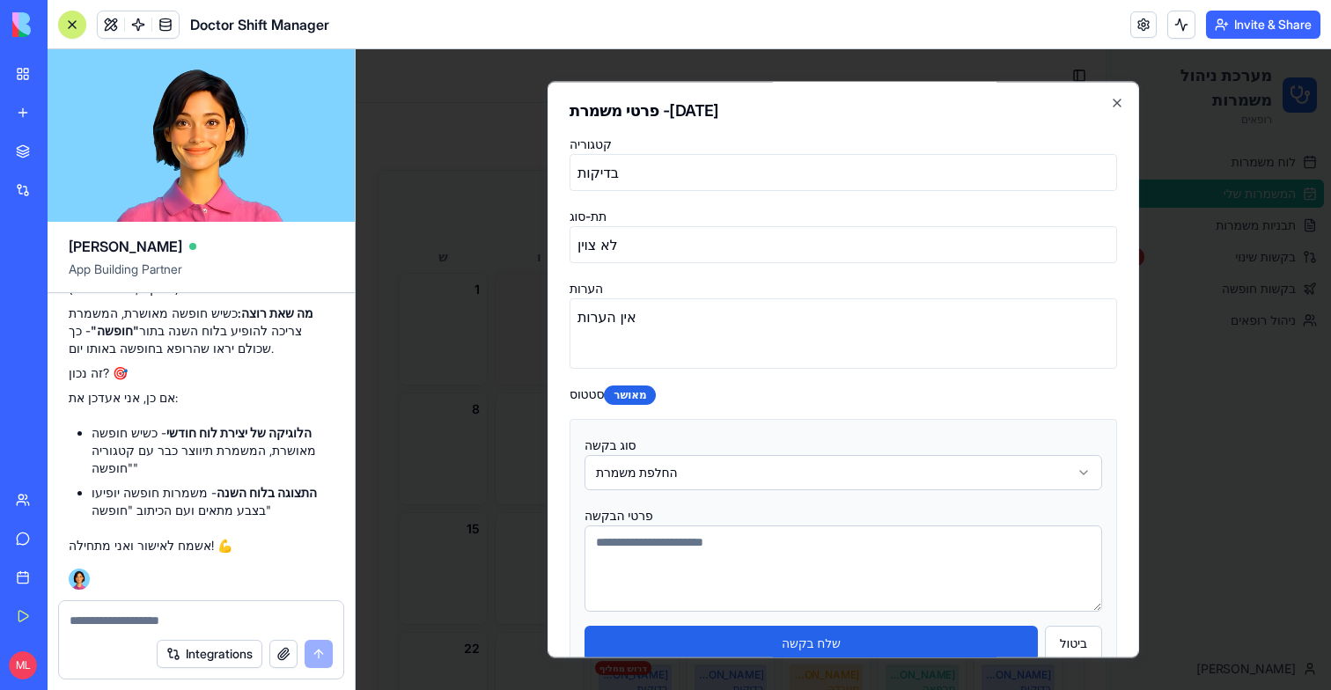
scroll to position [89, 0]
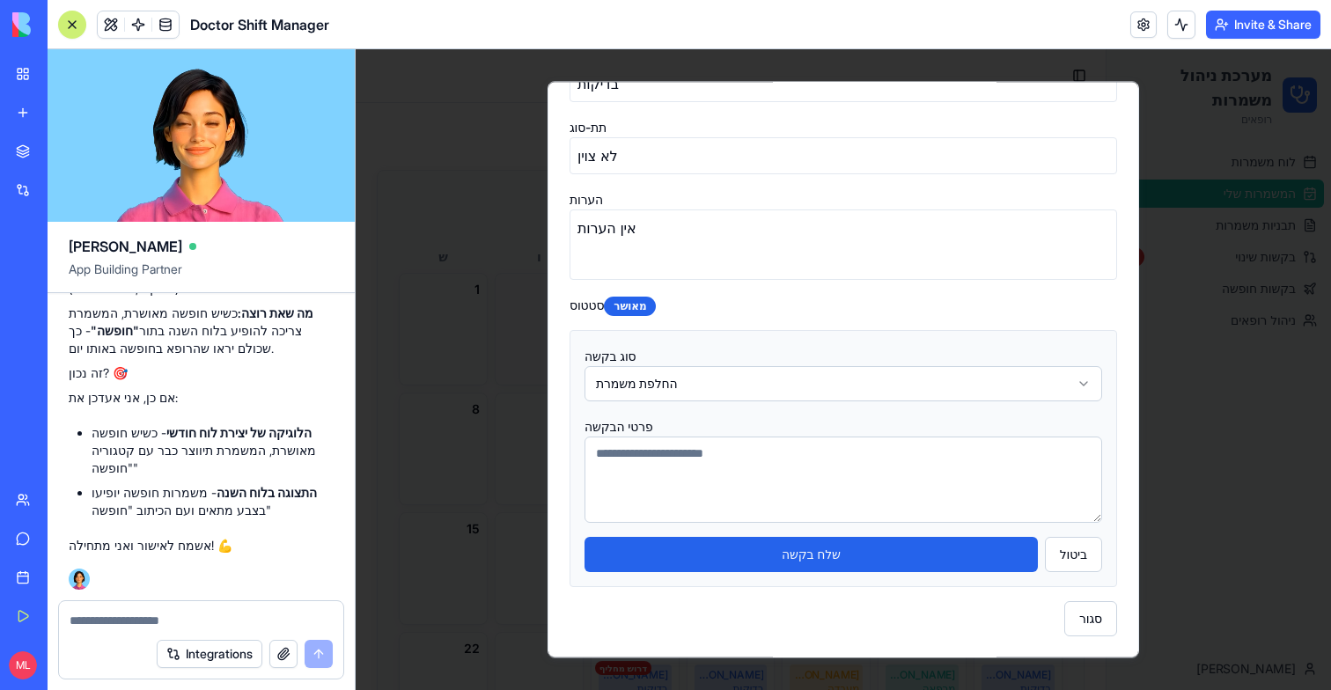
click at [783, 459] on textarea at bounding box center [844, 480] width 518 height 86
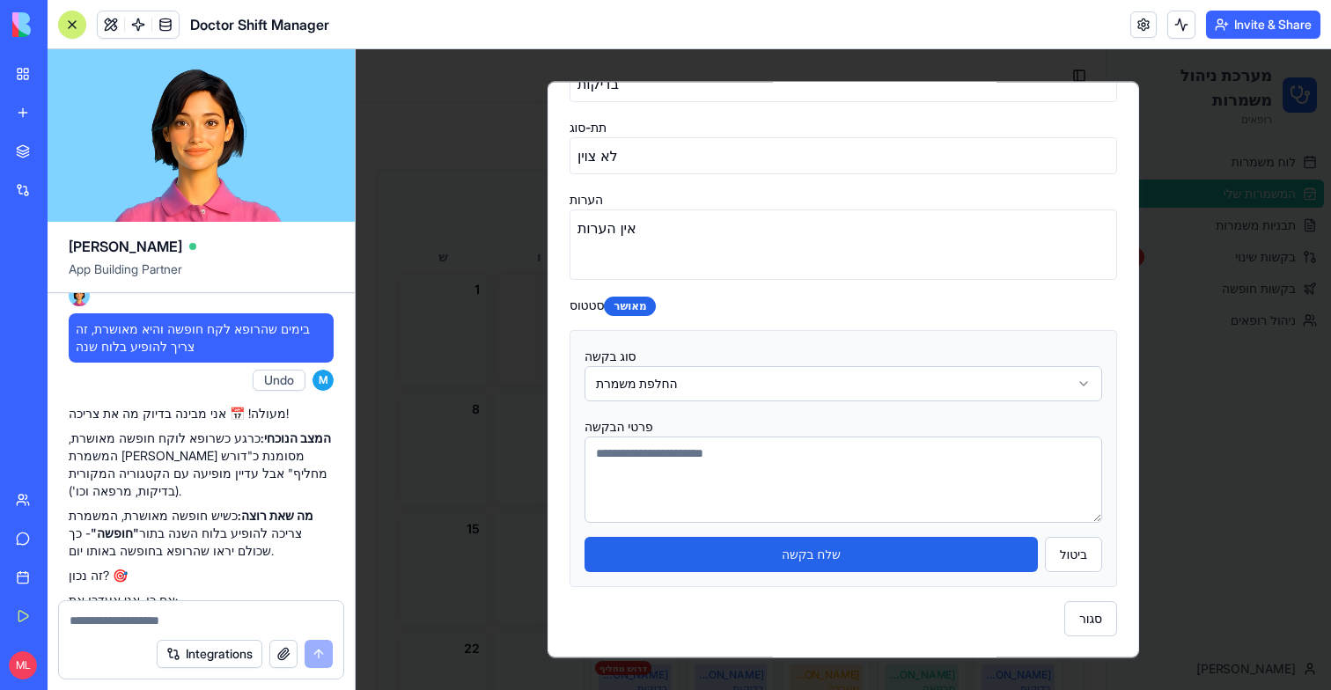
scroll to position [29427, 0]
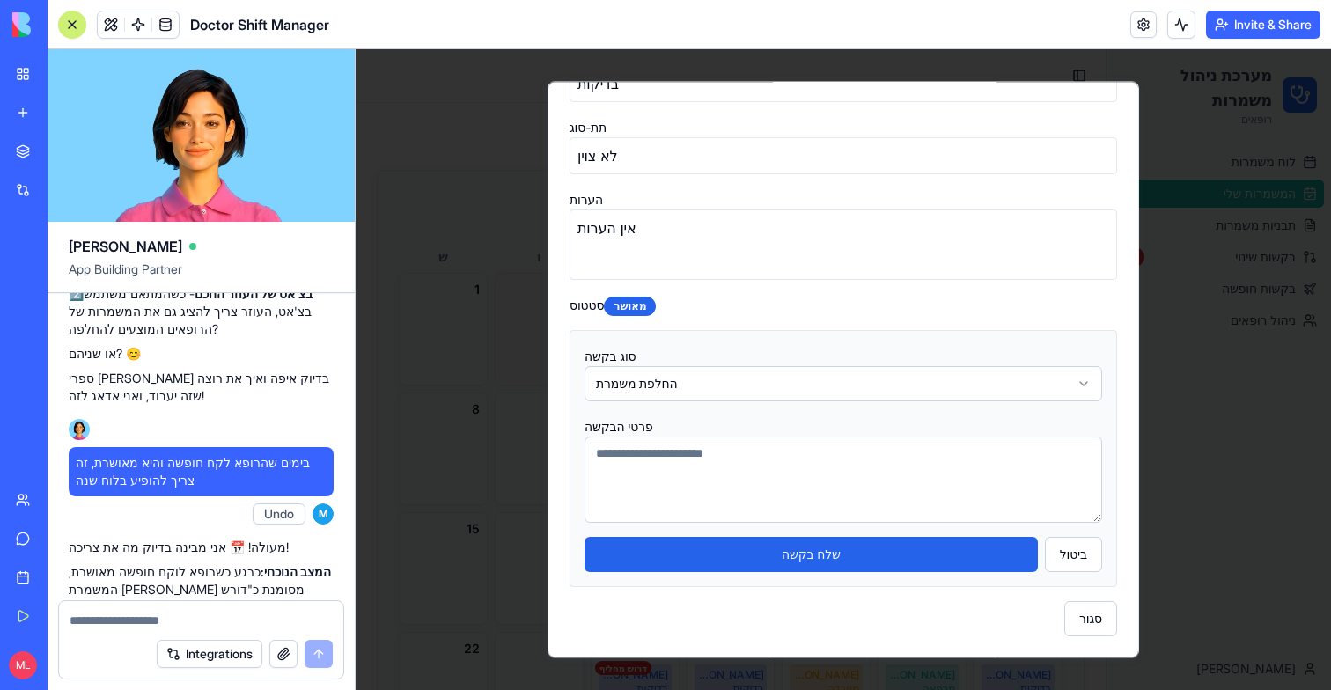
copy span "כשמבקשים להחליף משמרת, צריך להגדיר עם איזה רופא רוצאים להחליף (ולראות את המשמרת…"
click at [127, 608] on div at bounding box center [201, 615] width 284 height 28
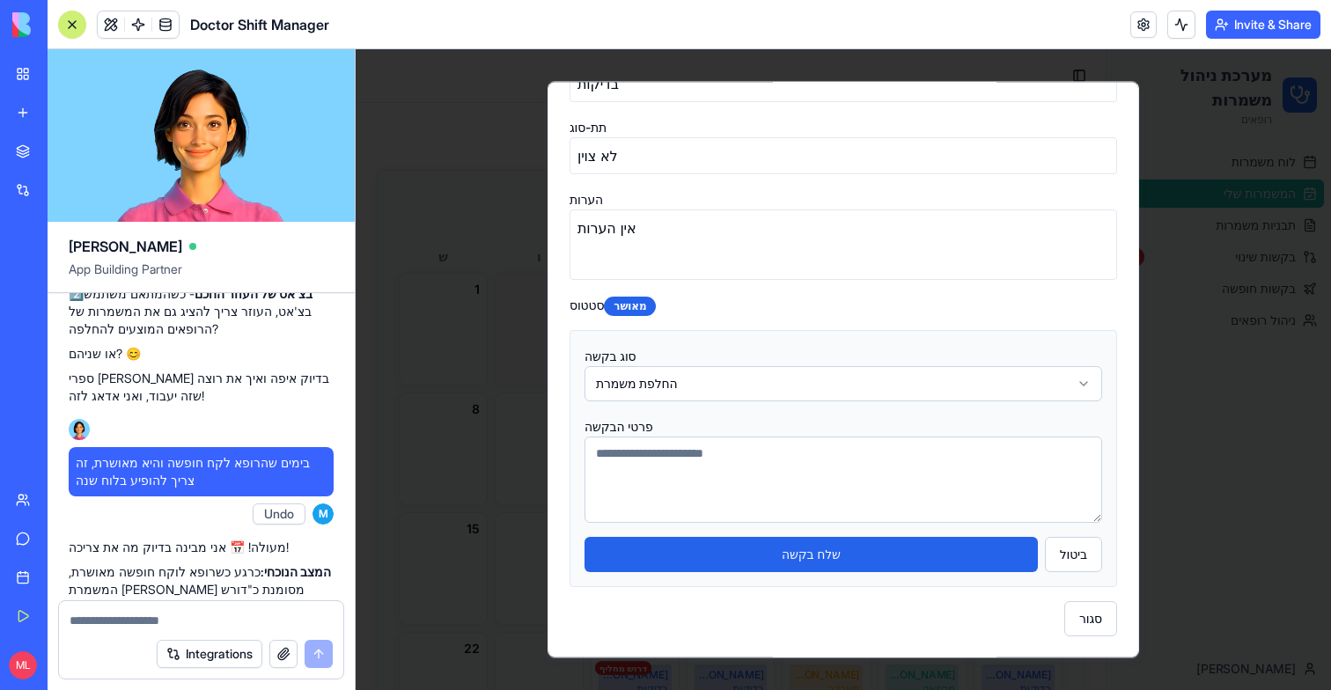
copy span "כשמבקשים להחליף משמרת, צריך להגדיר עם איזה רופא רוצאים להחליף (ולראות את המשמרת…"
click at [142, 634] on div "Integrations" at bounding box center [201, 654] width 284 height 49
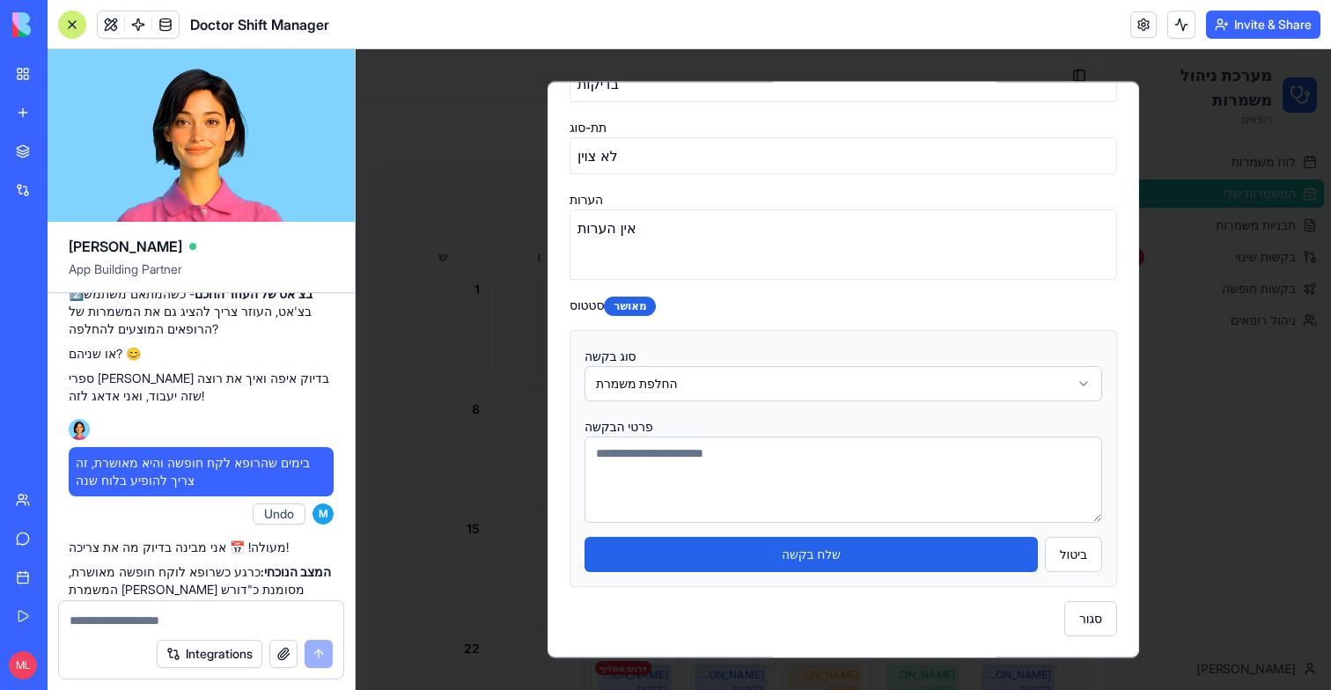
click at [123, 624] on textarea at bounding box center [201, 621] width 263 height 18
paste textarea "**********"
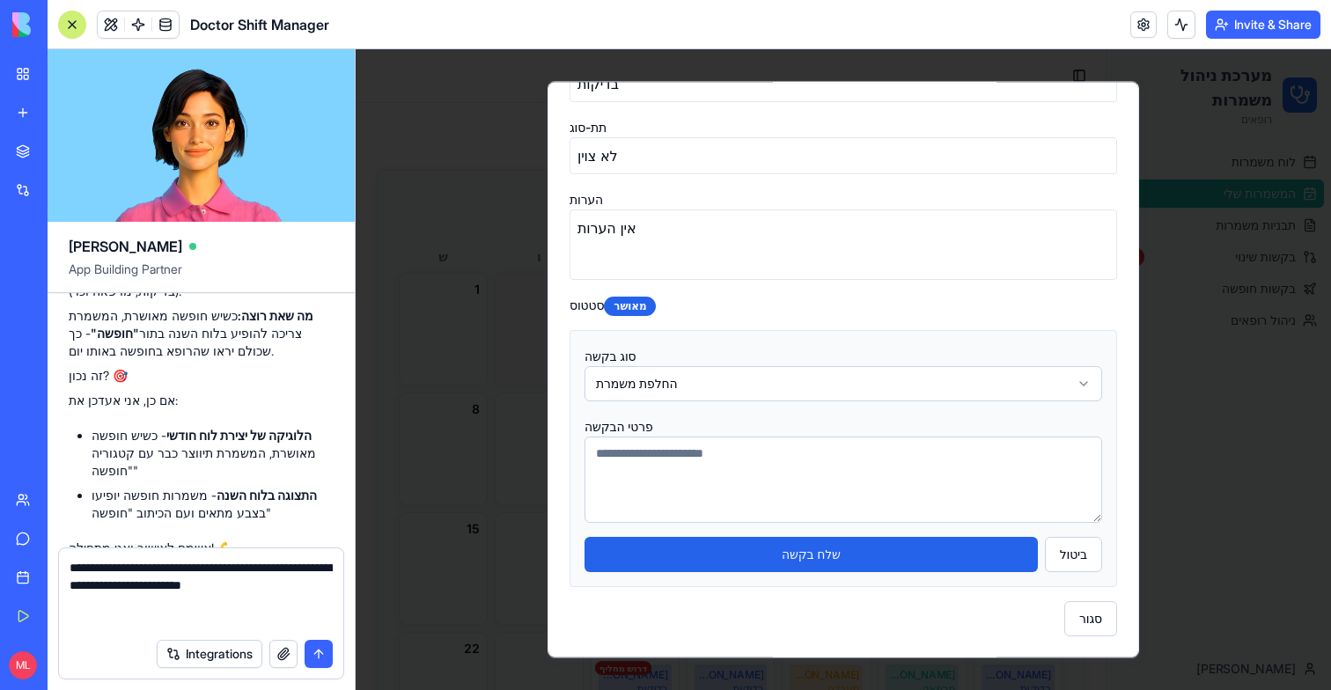
scroll to position [29699, 0]
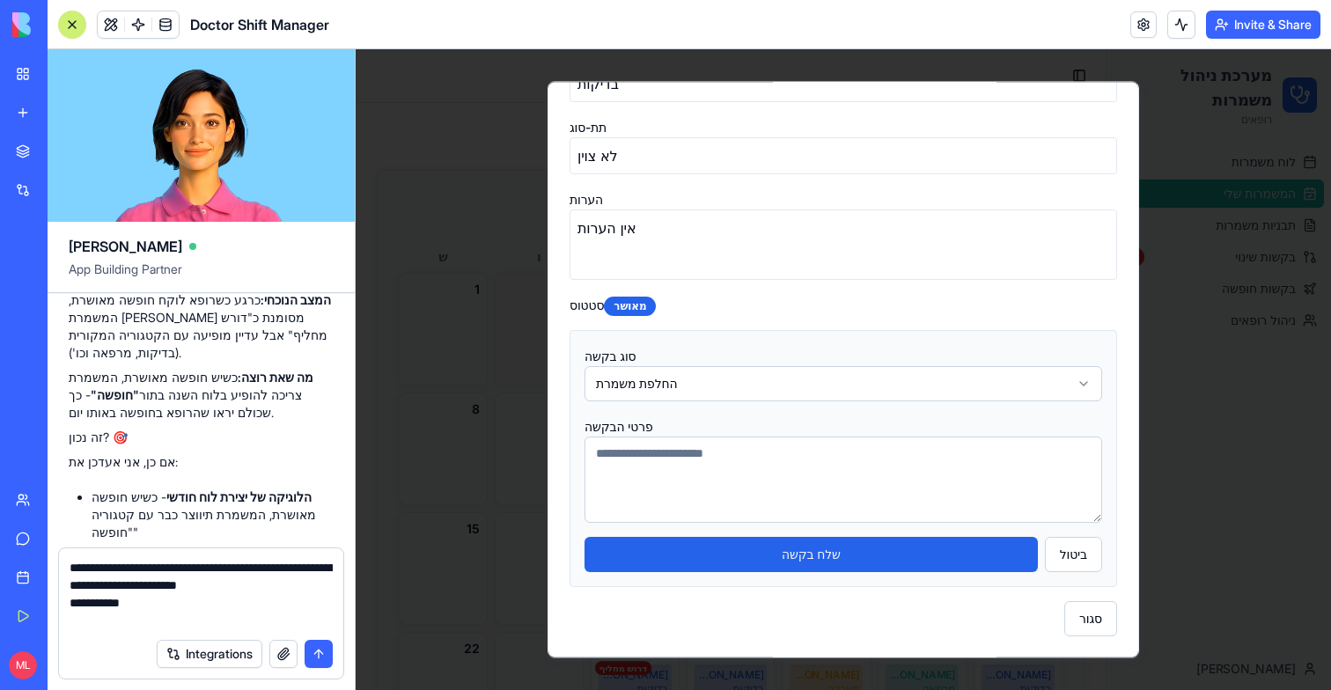
type textarea "**********"
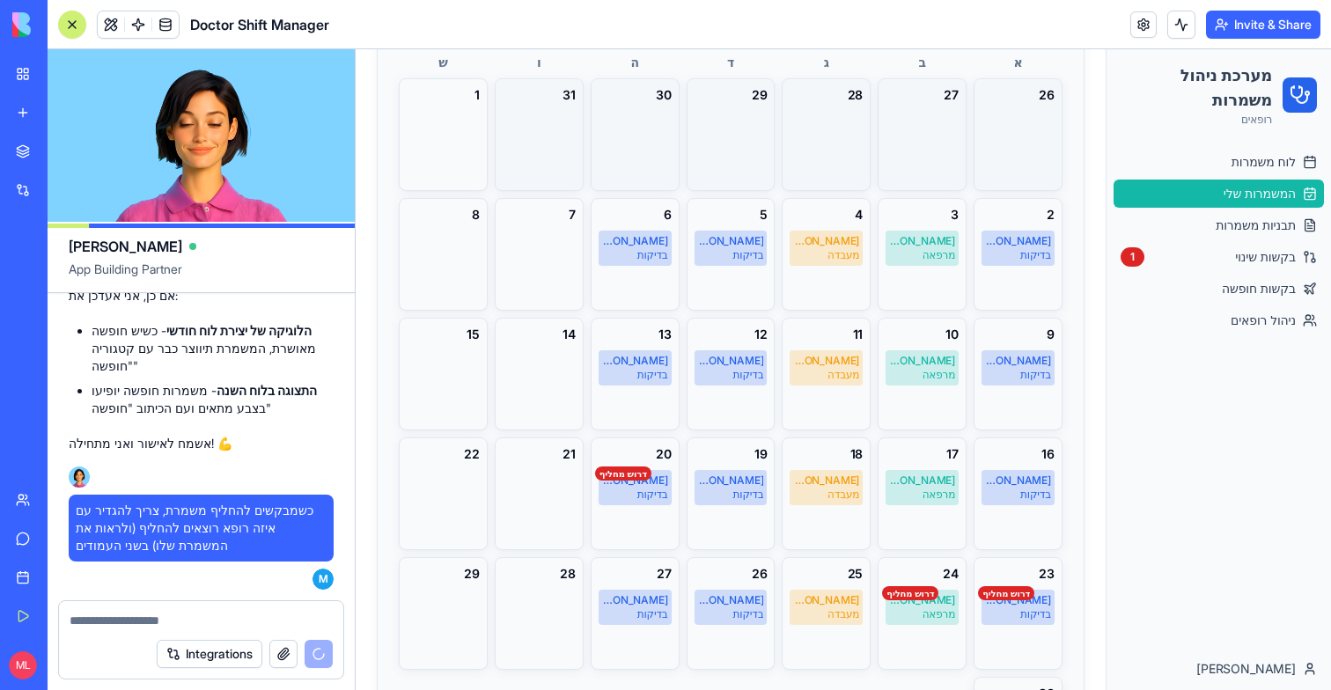
scroll to position [251, 0]
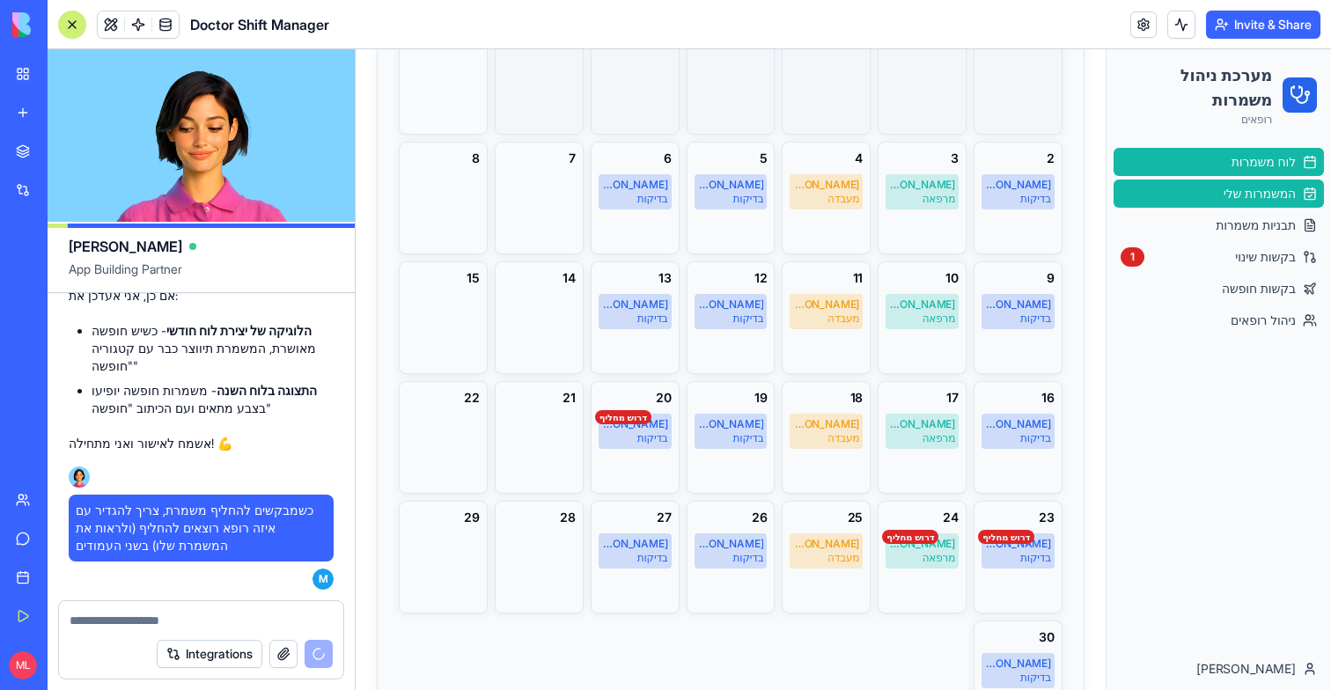
click at [1254, 168] on span "לוח משמרות" at bounding box center [1264, 162] width 64 height 18
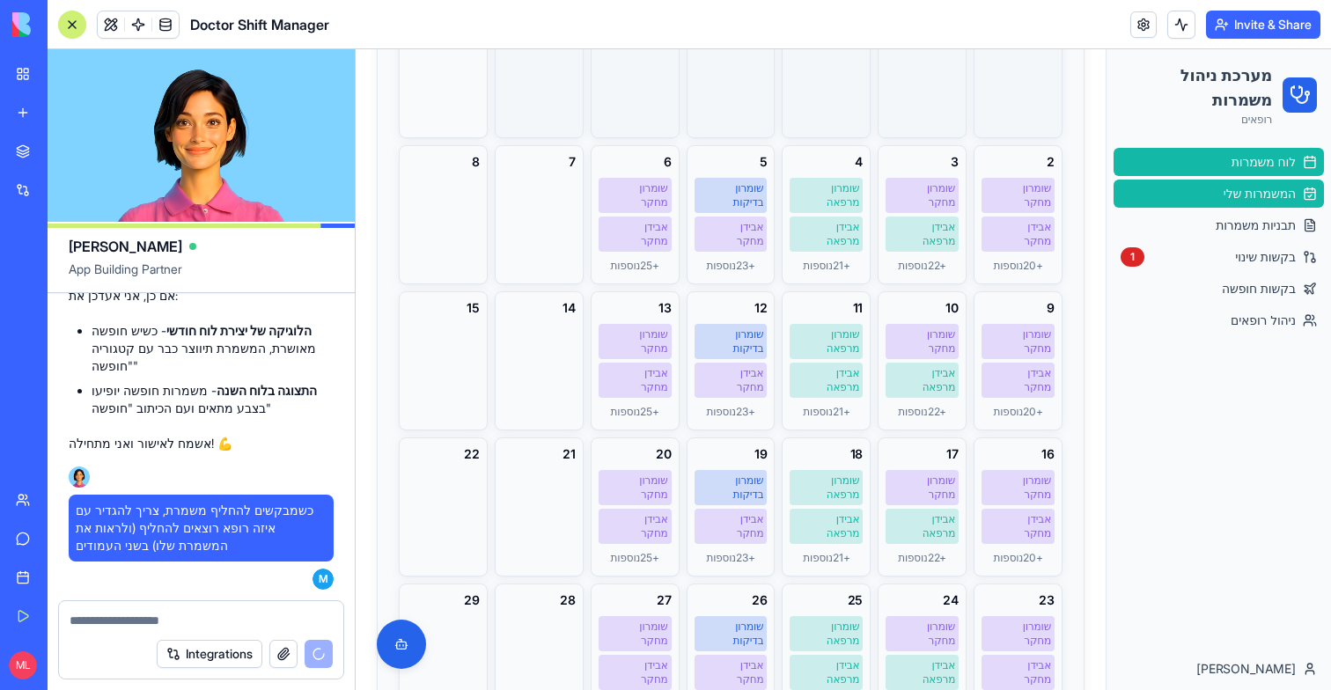
click at [1271, 188] on span "המשמרות שלי" at bounding box center [1260, 194] width 72 height 18
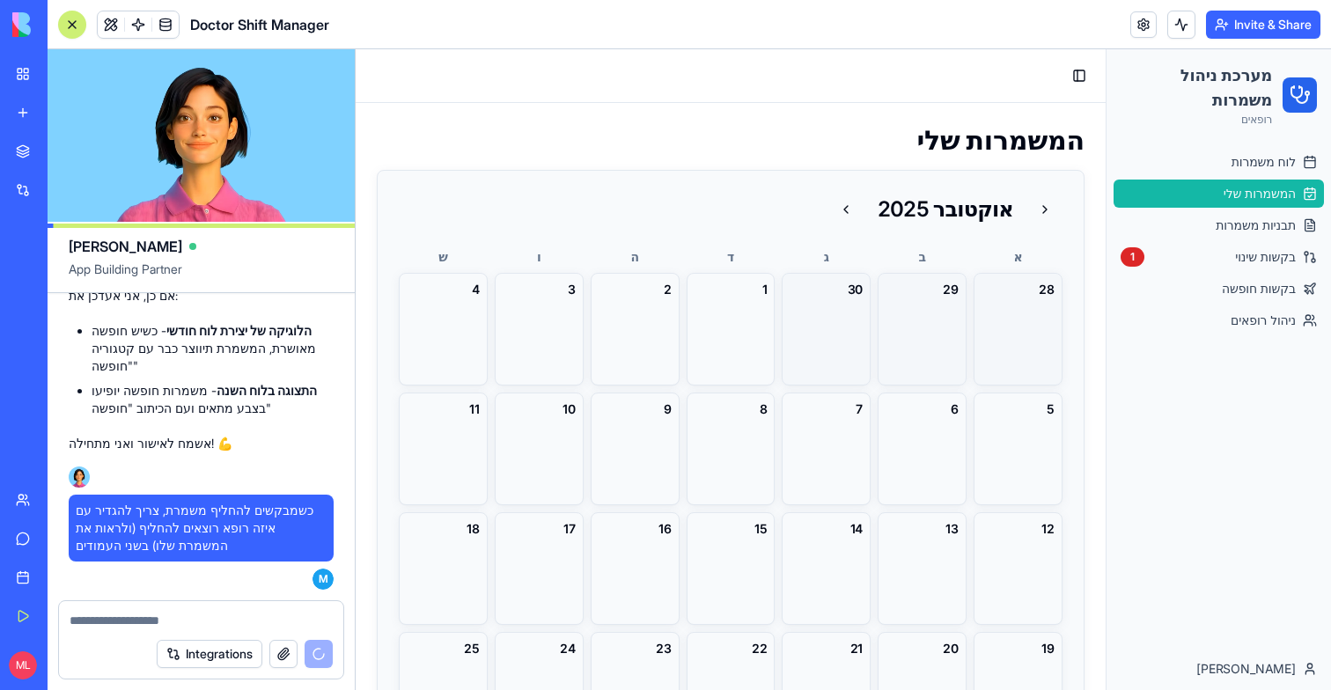
click at [831, 213] on div "אוקטובר 2025" at bounding box center [731, 209] width 664 height 35
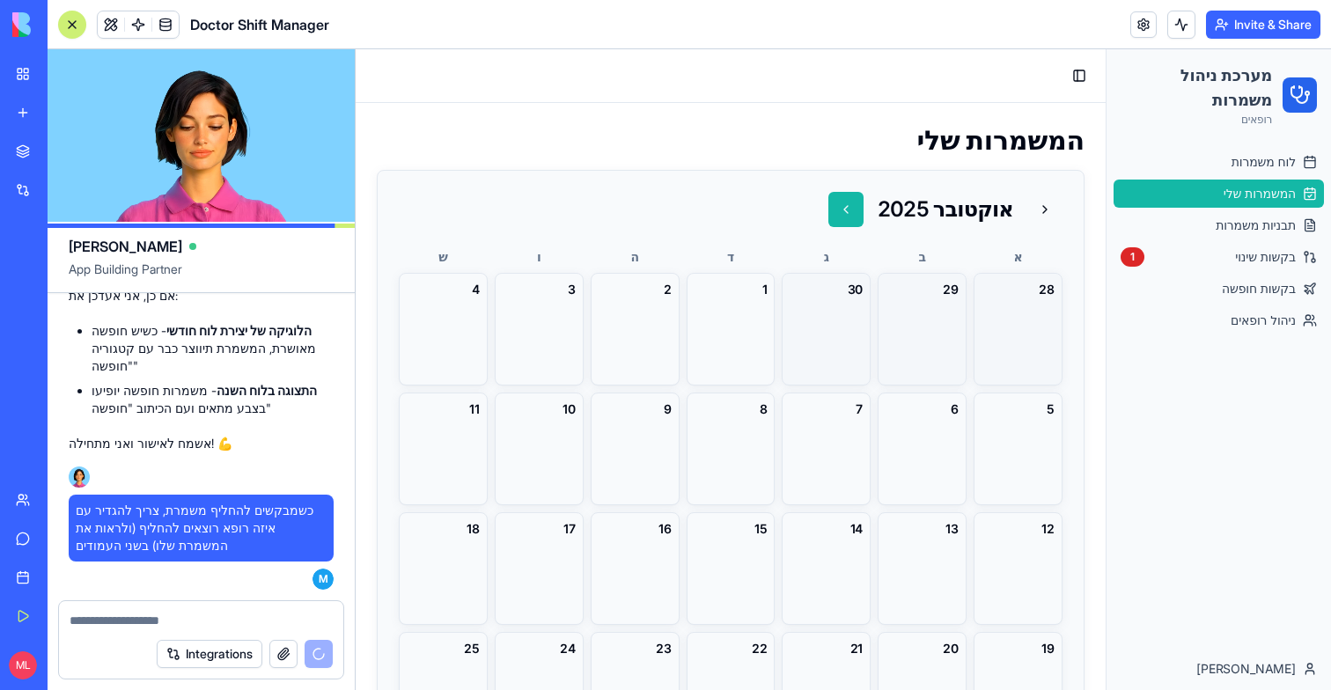
click at [835, 213] on button at bounding box center [846, 209] width 35 height 35
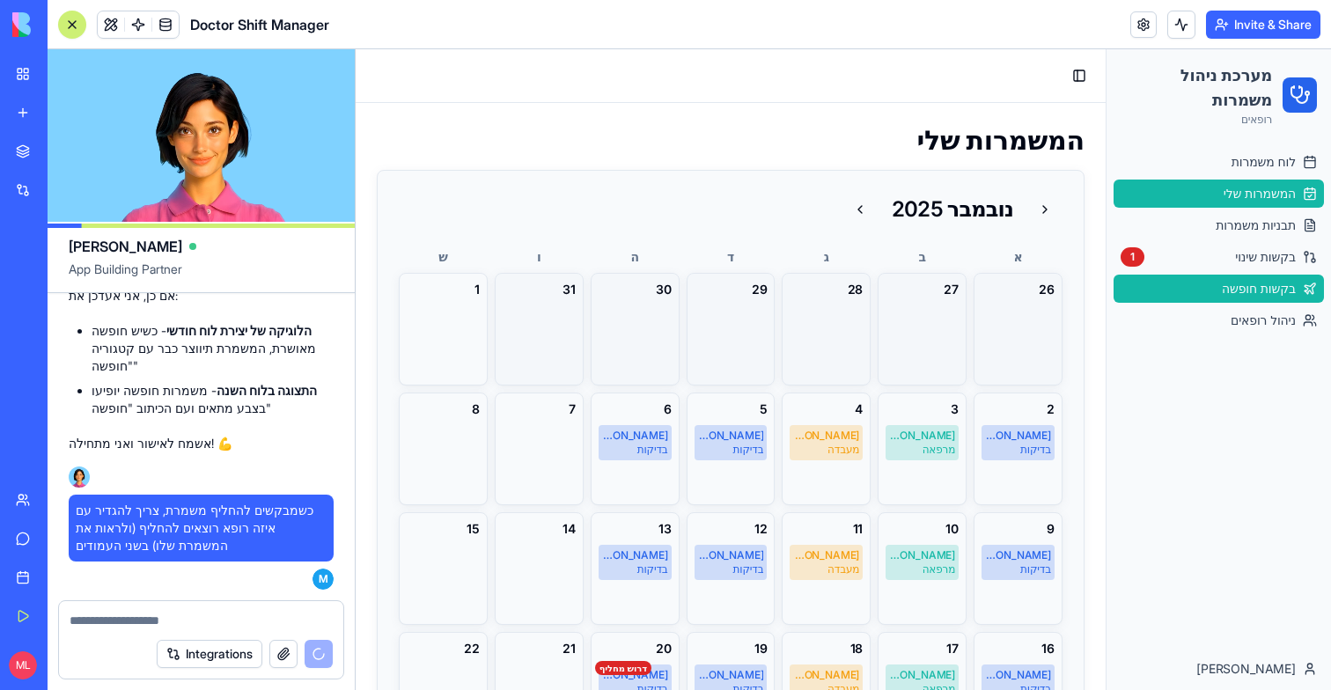
click at [1237, 281] on span "בקשות חופשה" at bounding box center [1259, 289] width 74 height 18
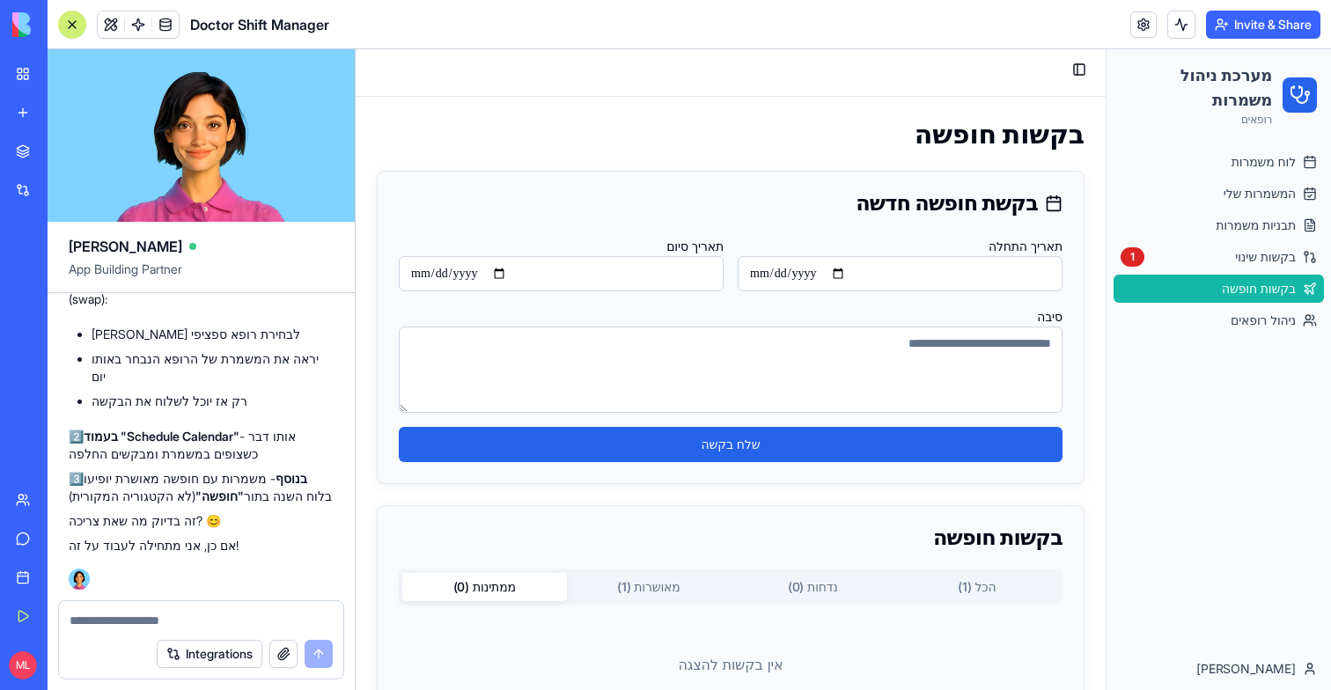
scroll to position [63, 0]
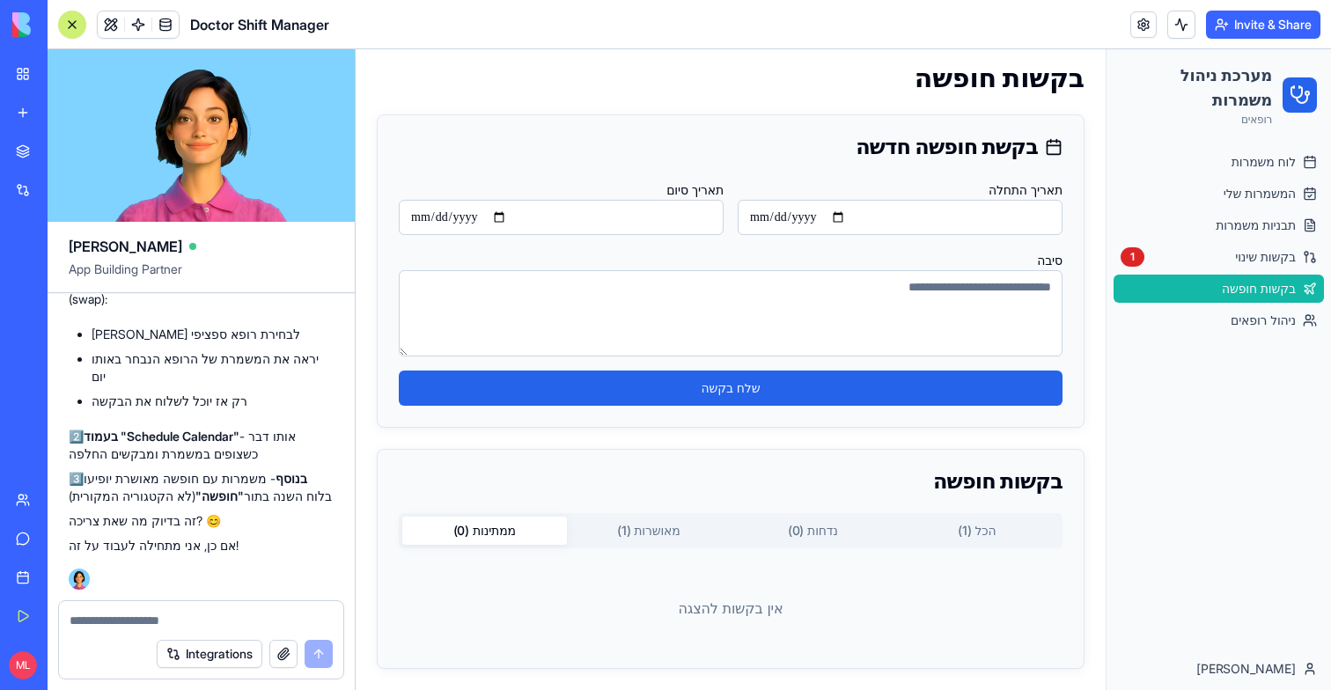
click at [932, 541] on button "הכל ( 1 )" at bounding box center [977, 531] width 165 height 28
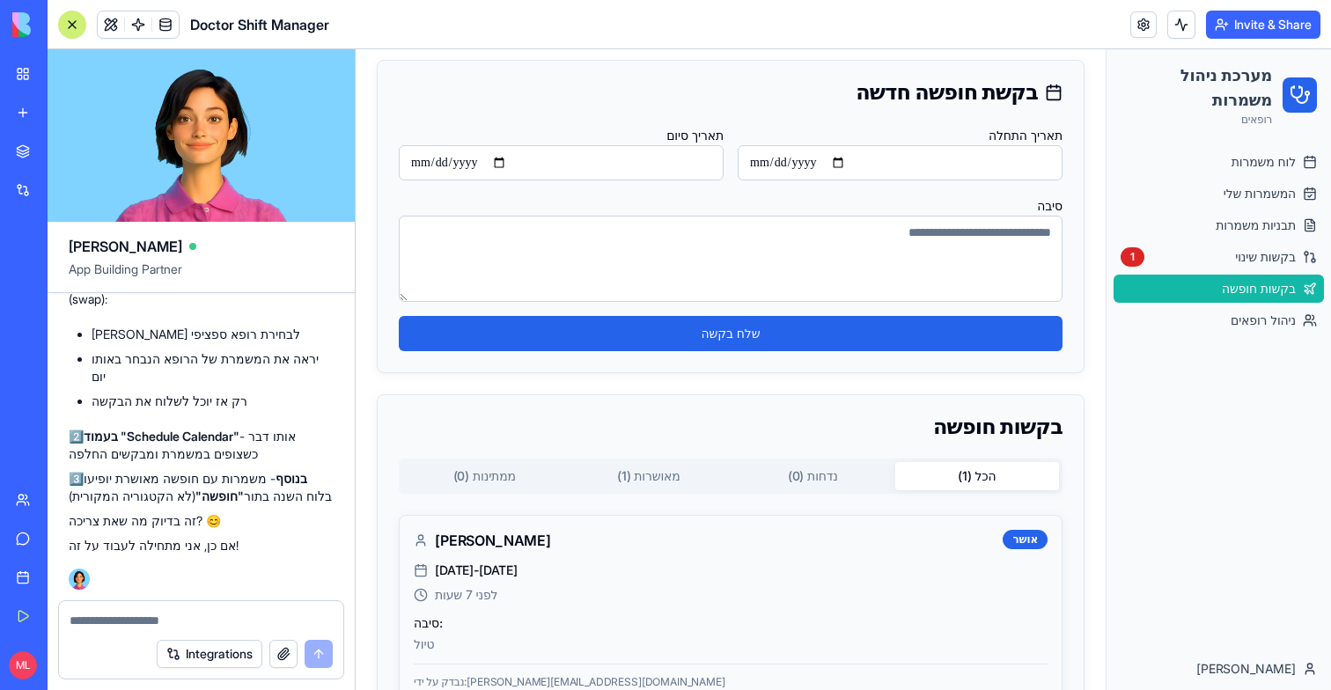
scroll to position [174, 0]
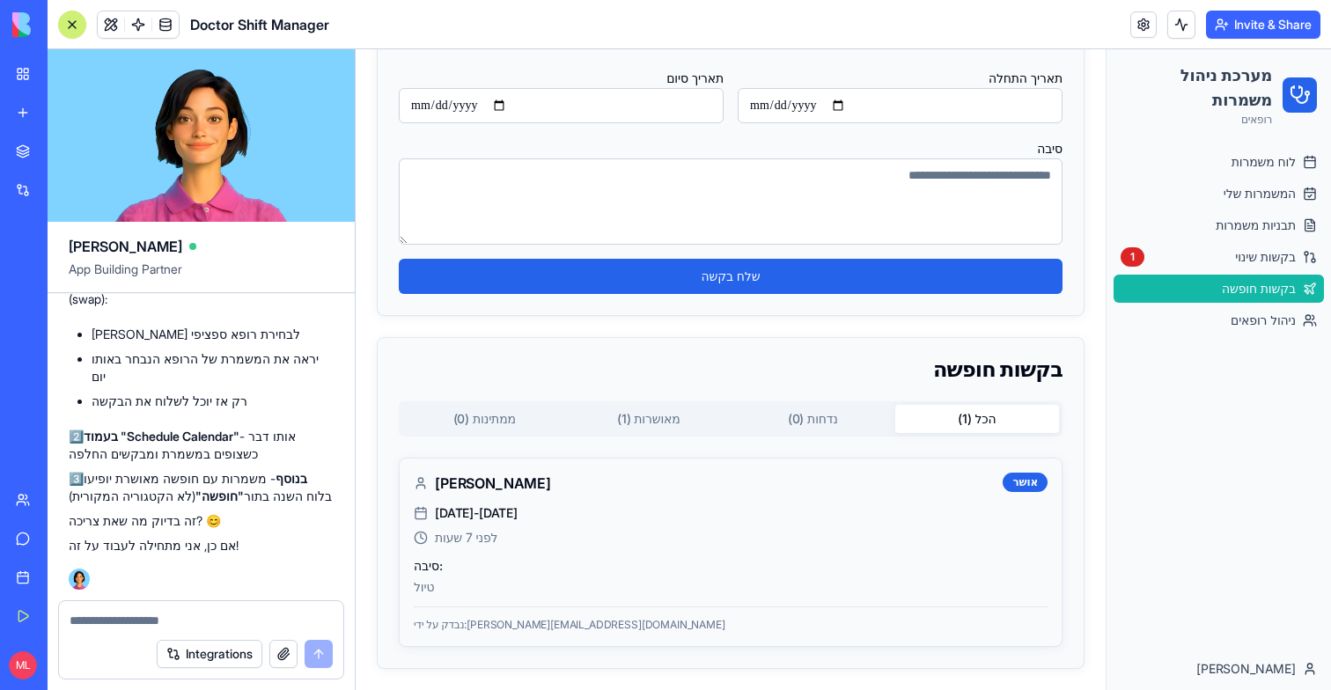
click at [630, 424] on button "מאושרות ( 1 )" at bounding box center [649, 419] width 165 height 28
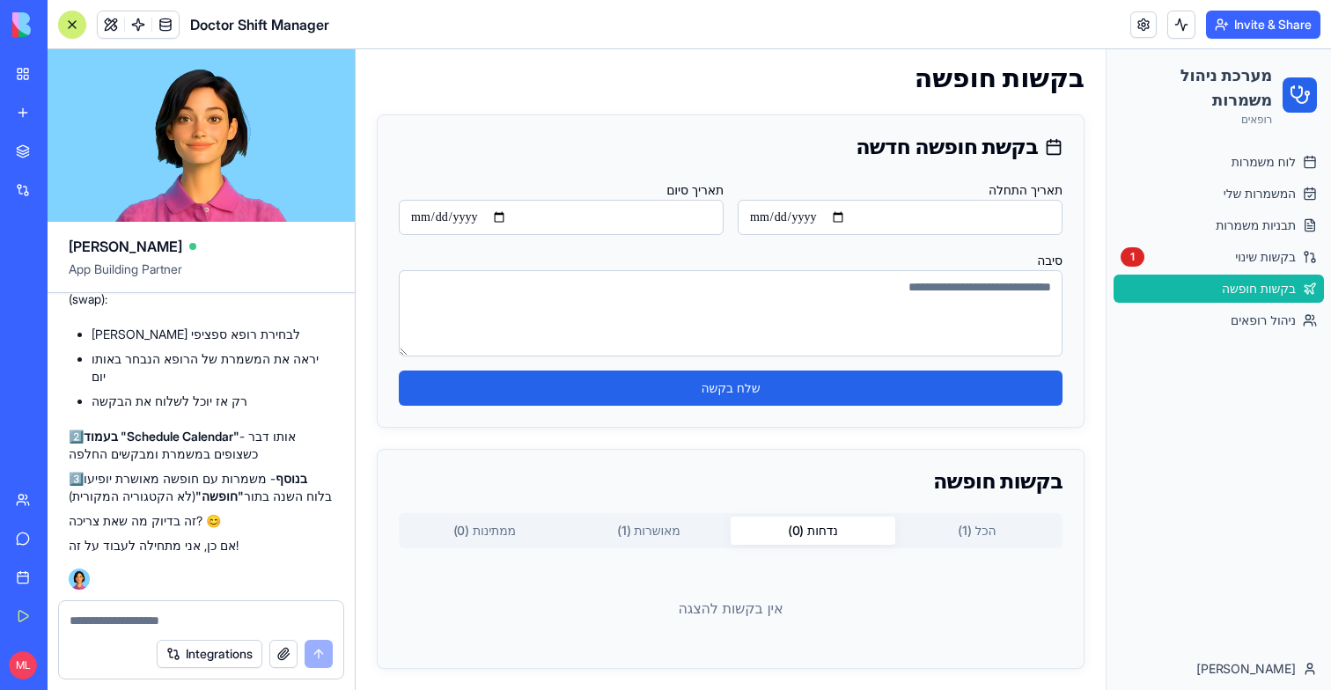
scroll to position [63, 0]
click at [791, 424] on div "בקשות חופשה בקשת חופשה חדשה תאריך התחלה תאריך סיום סיבה שלח בקשה בקשות חופשה ממ…" at bounding box center [731, 366] width 750 height 650
click at [135, 613] on textarea at bounding box center [201, 621] width 263 height 18
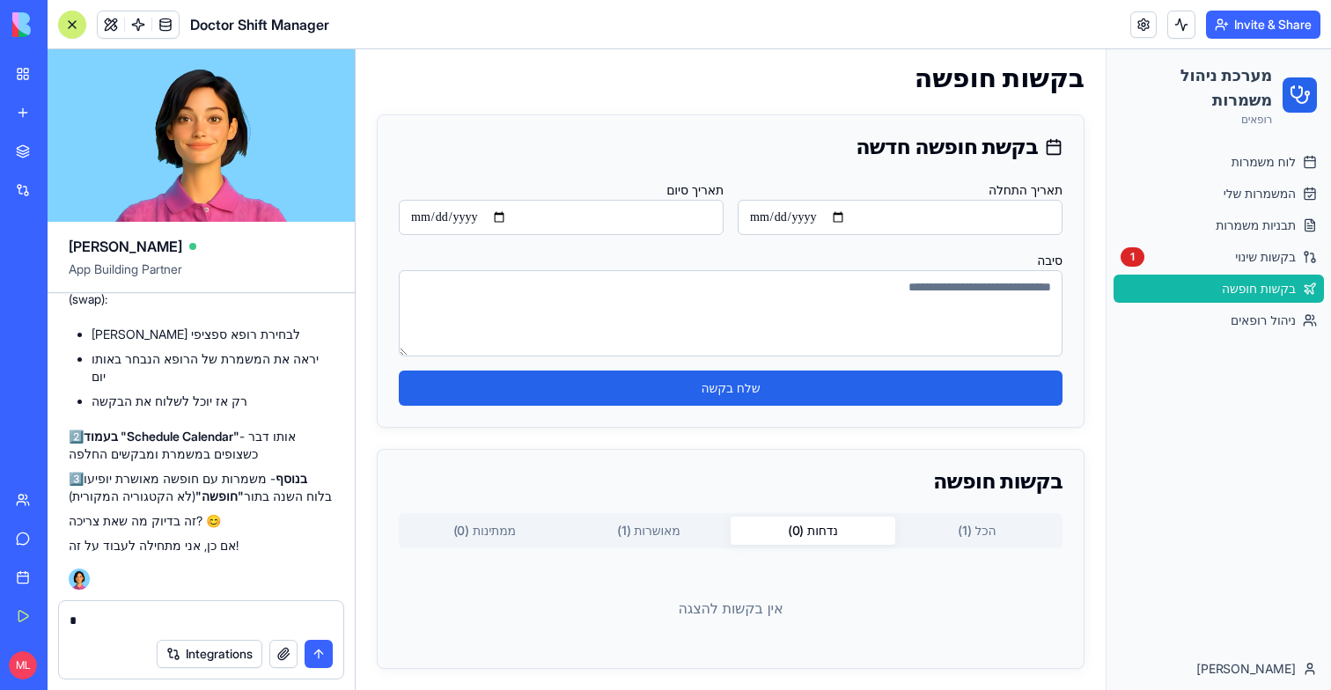
type textarea "**"
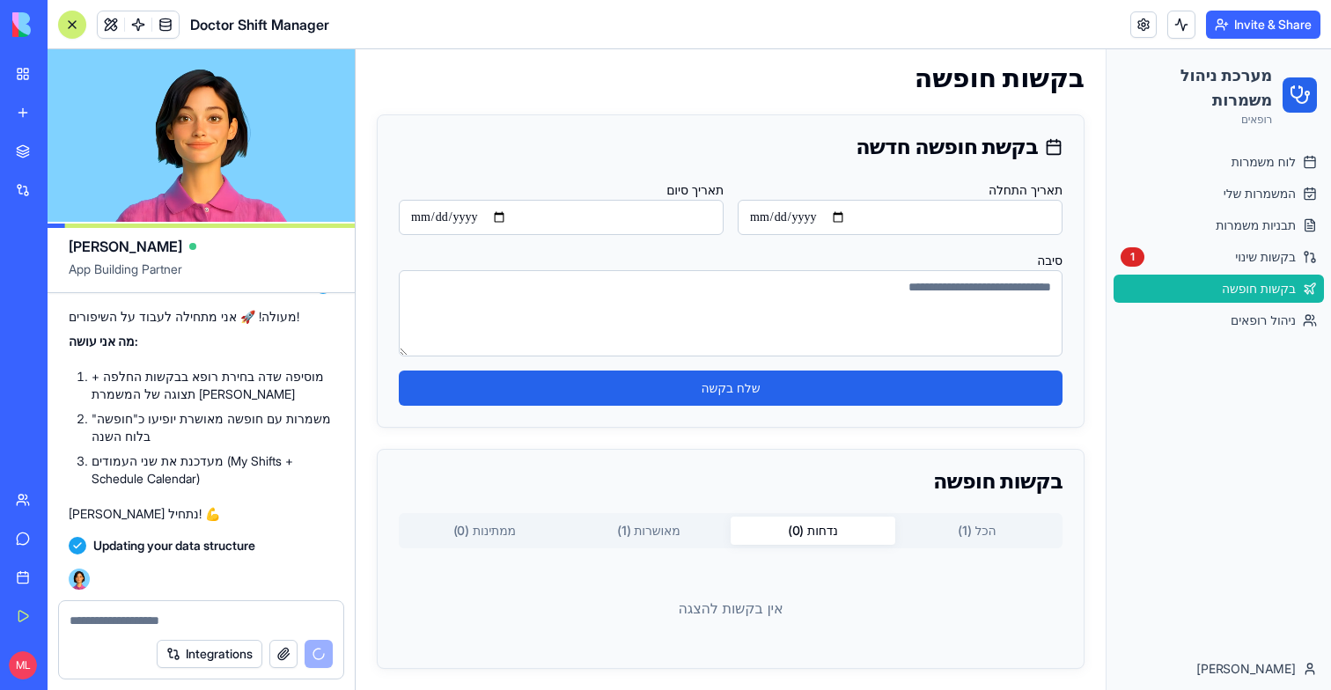
scroll to position [31321, 0]
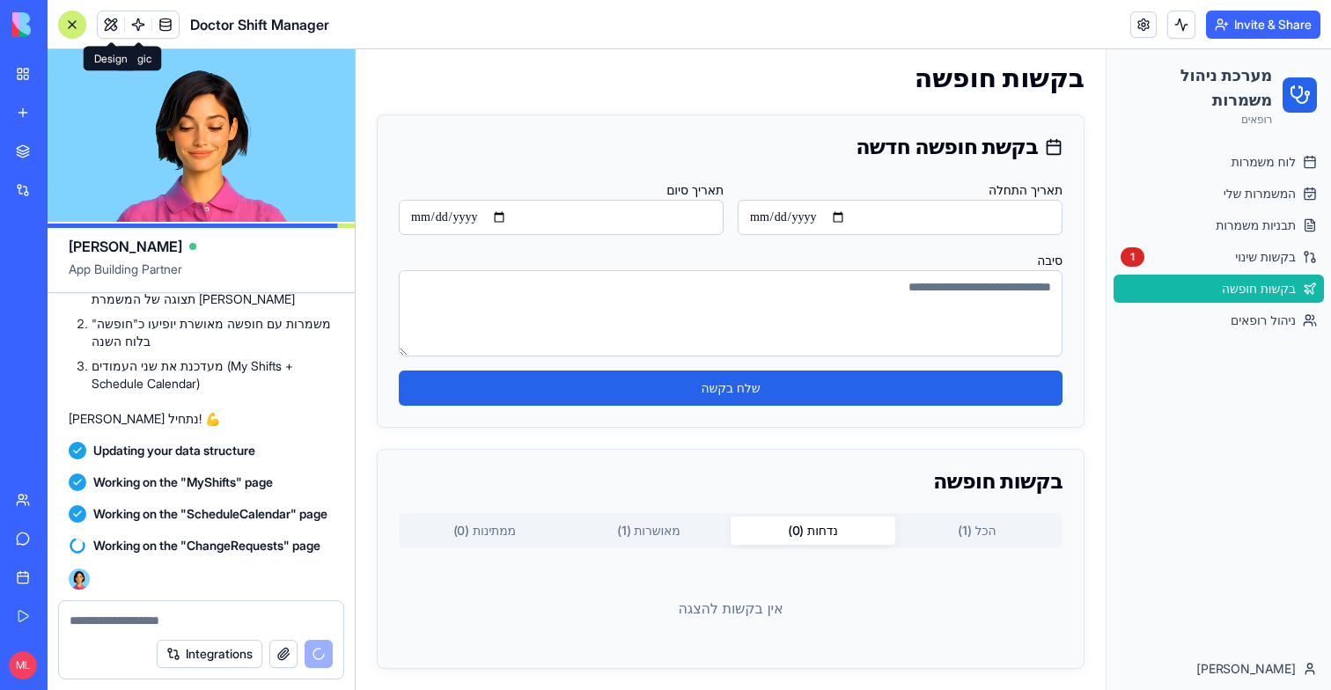
click at [112, 24] on button at bounding box center [111, 24] width 26 height 26
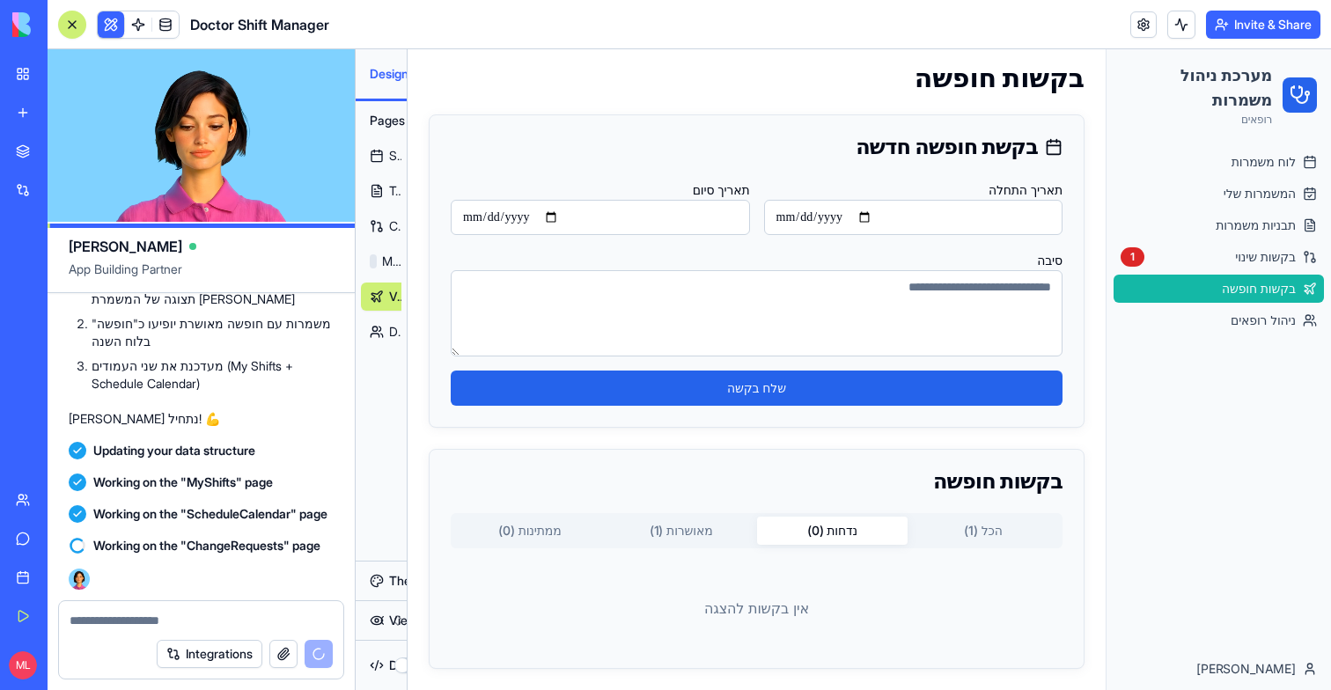
click at [112, 24] on button at bounding box center [111, 24] width 26 height 26
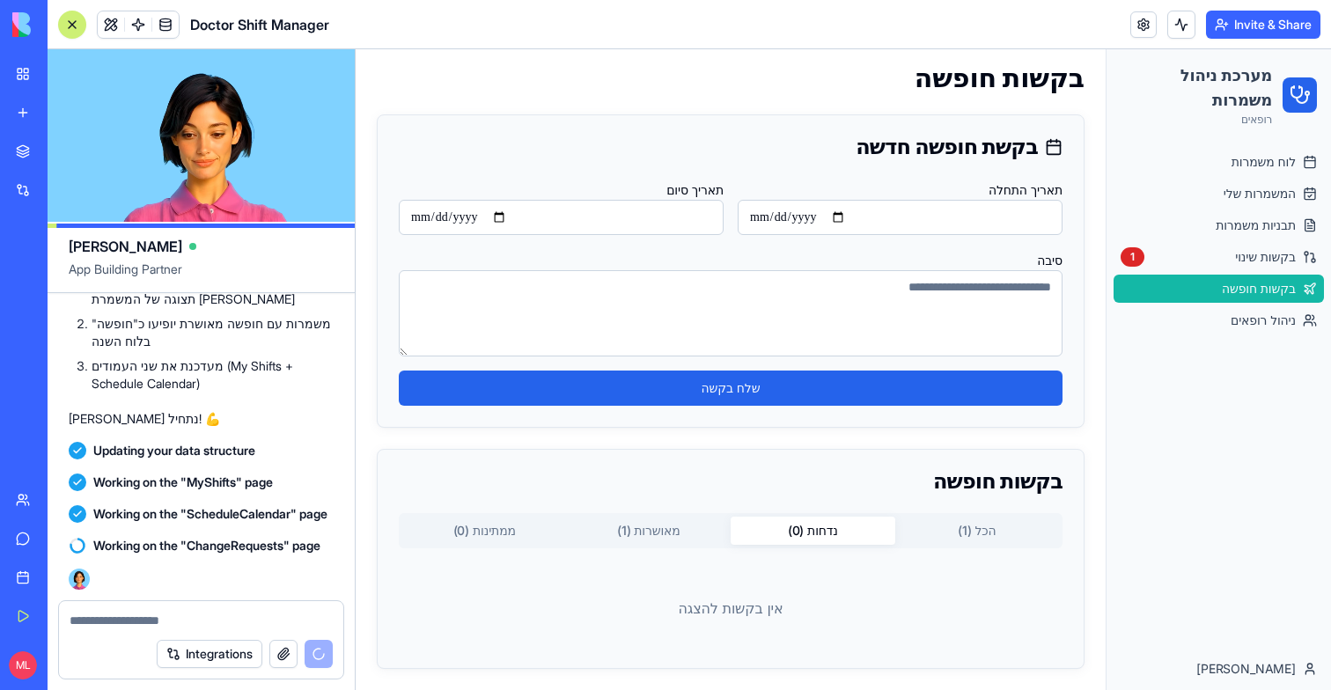
click at [76, 24] on div at bounding box center [72, 25] width 14 height 14
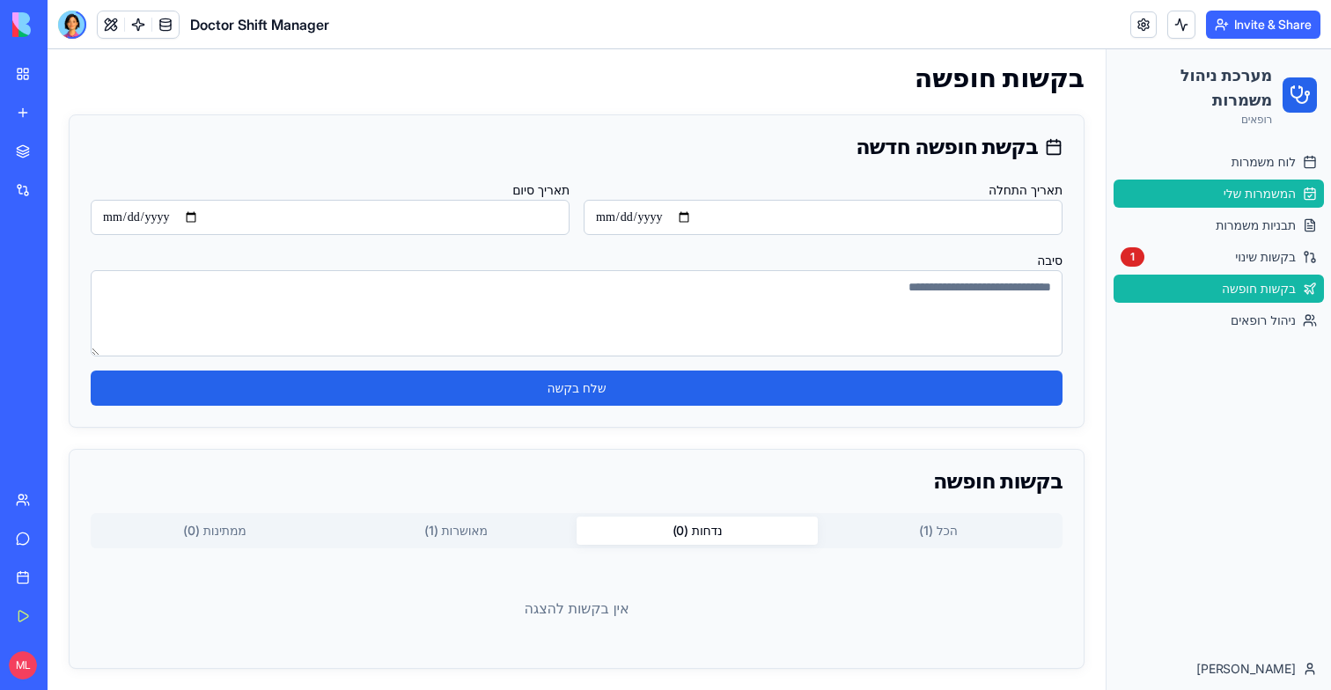
click at [1227, 185] on span "המשמרות שלי" at bounding box center [1260, 194] width 72 height 18
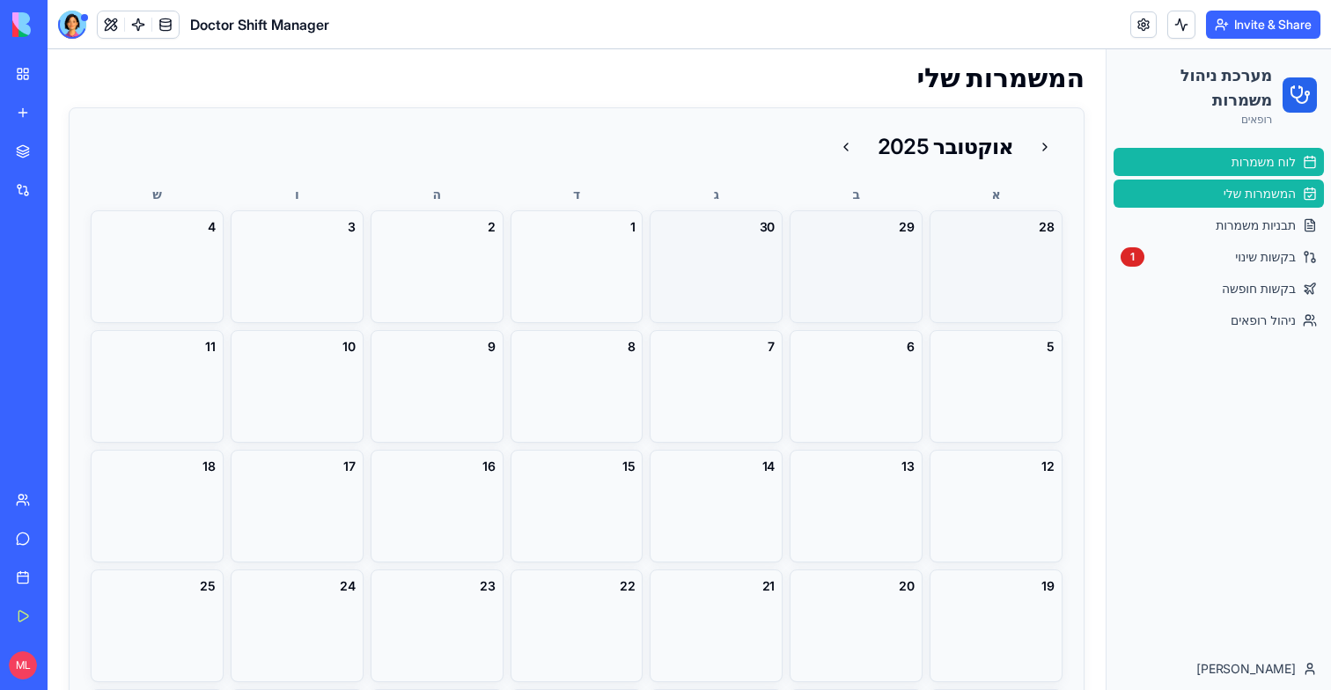
click at [1252, 166] on span "לוח משמרות" at bounding box center [1264, 162] width 64 height 18
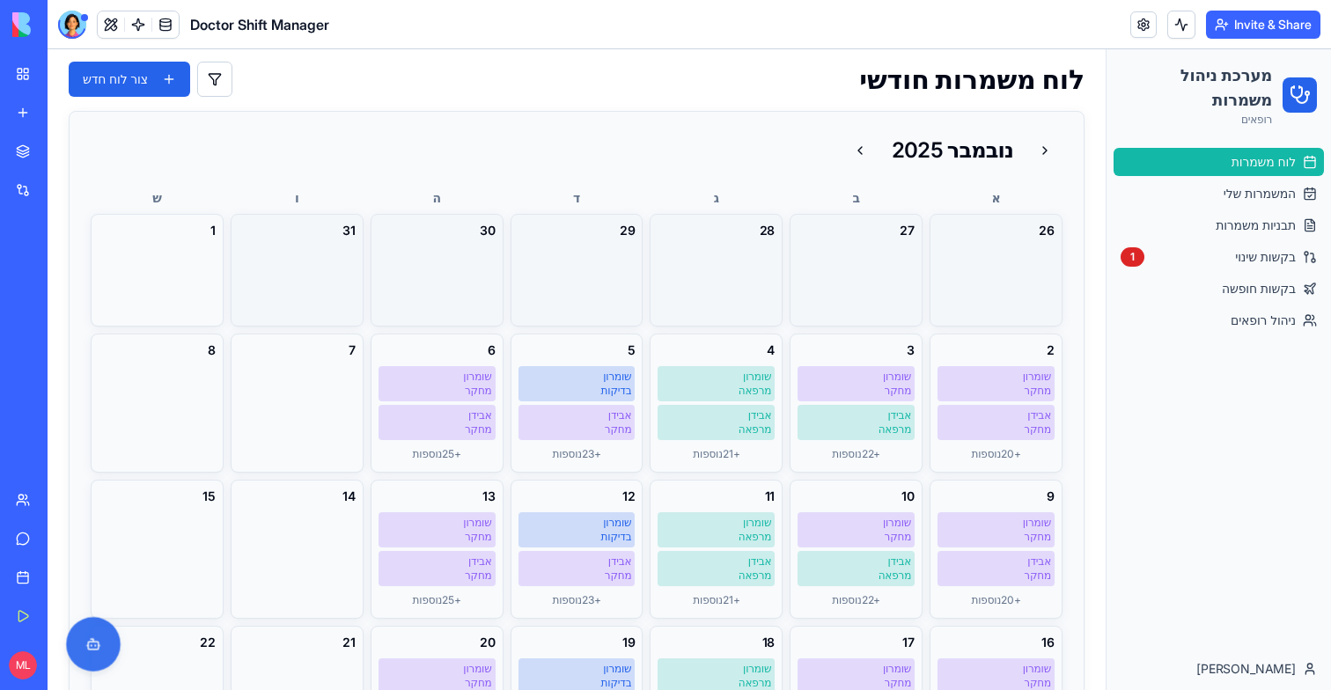
click at [79, 642] on button at bounding box center [93, 644] width 55 height 55
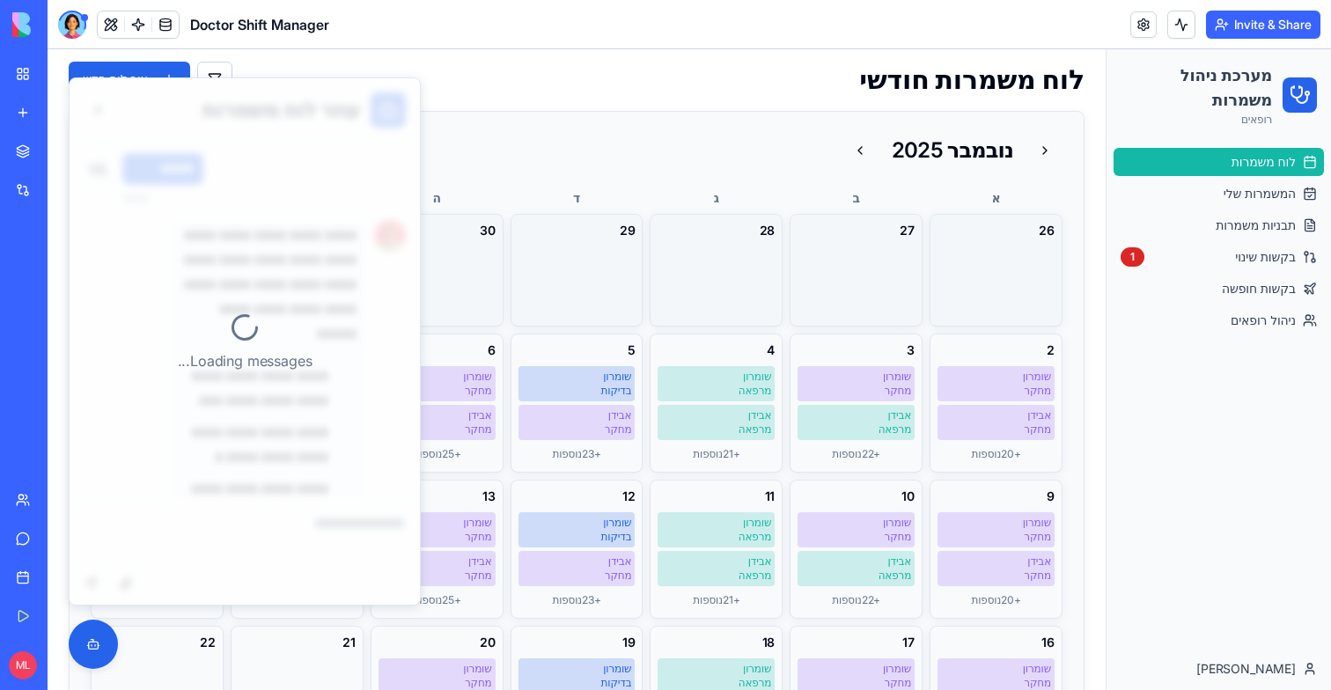
scroll to position [2314, 0]
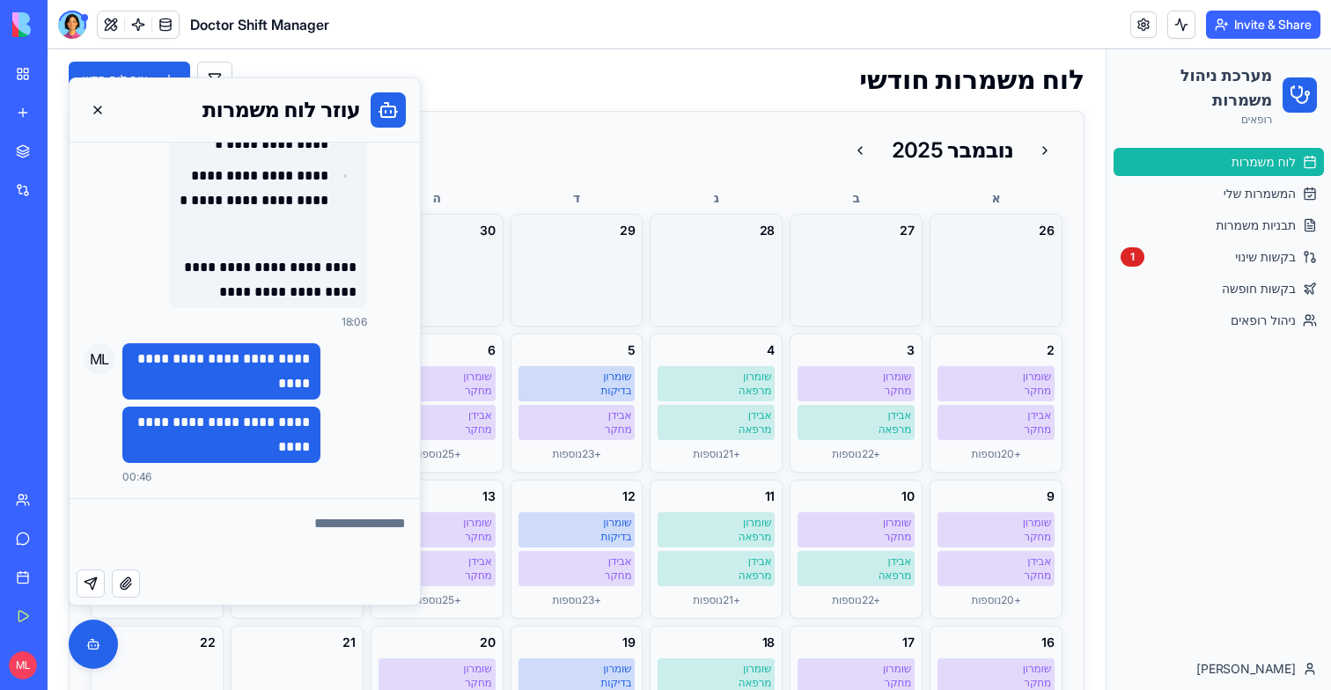
click at [275, 428] on p "**********" at bounding box center [221, 434] width 177 height 49
copy p "**********"
click at [291, 541] on textarea at bounding box center [245, 534] width 350 height 70
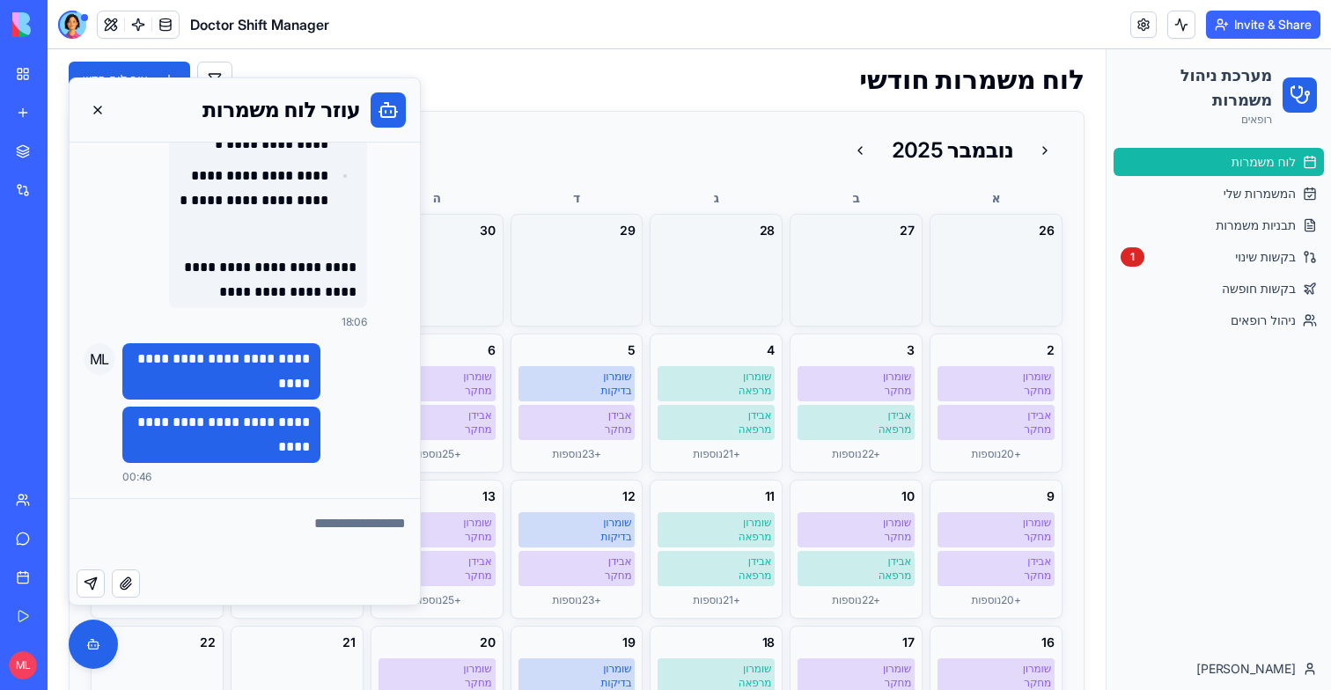
paste textarea "**********"
type textarea "**********"
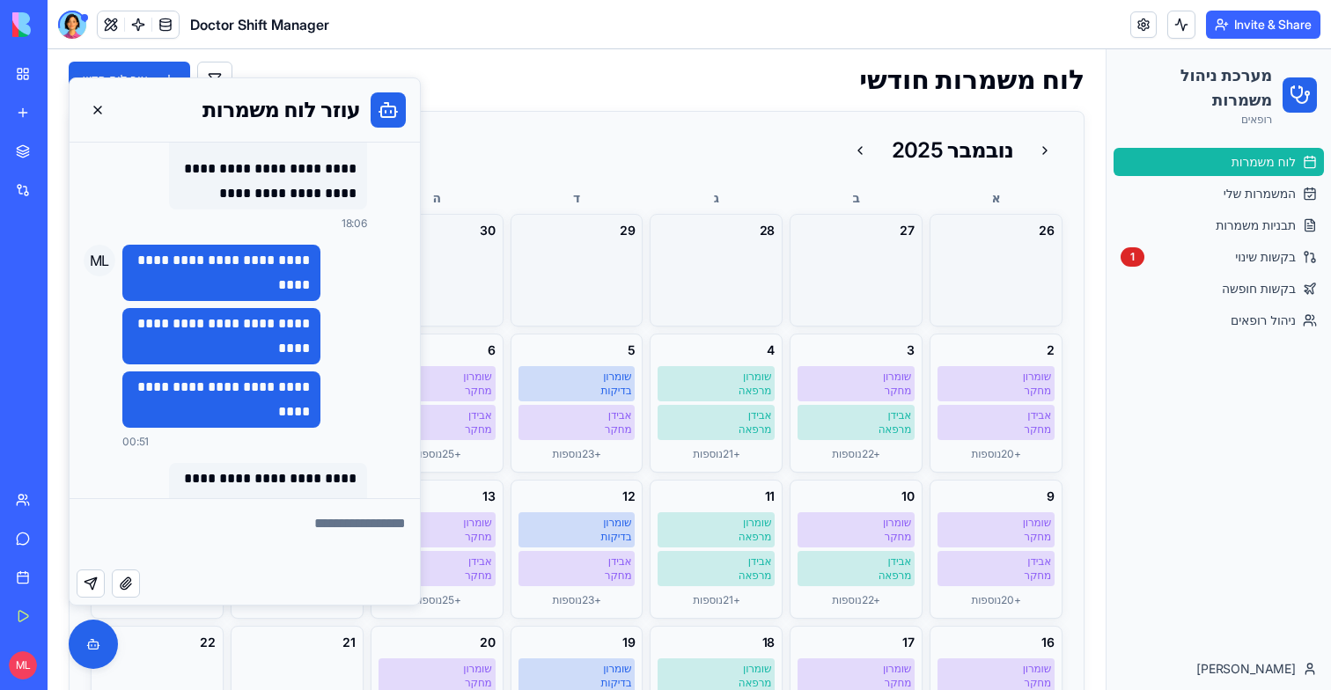
scroll to position [2568, 0]
